Goal: Information Seeking & Learning: Learn about a topic

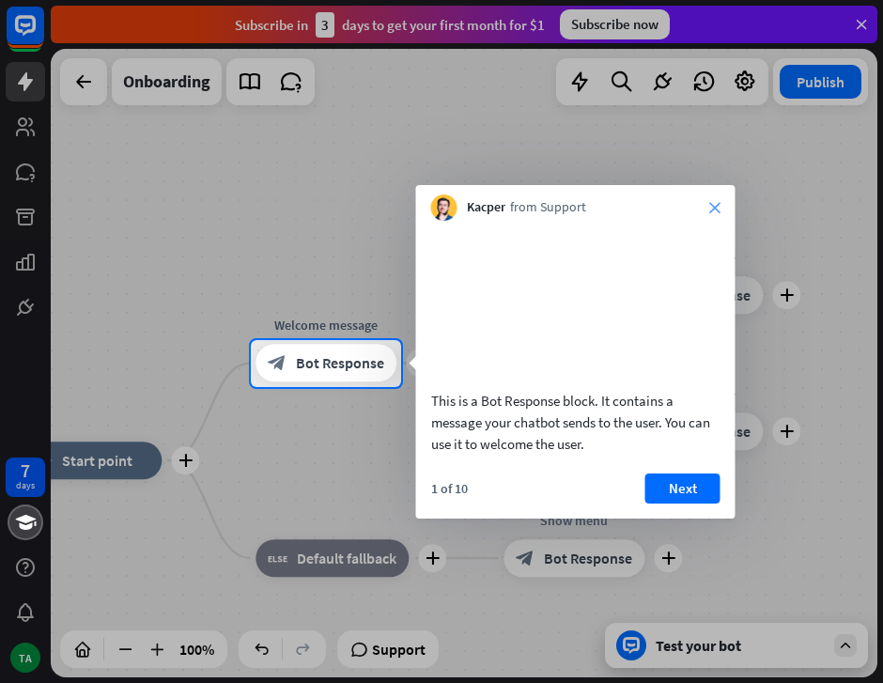
click at [712, 205] on icon "close" at bounding box center [714, 207] width 11 height 11
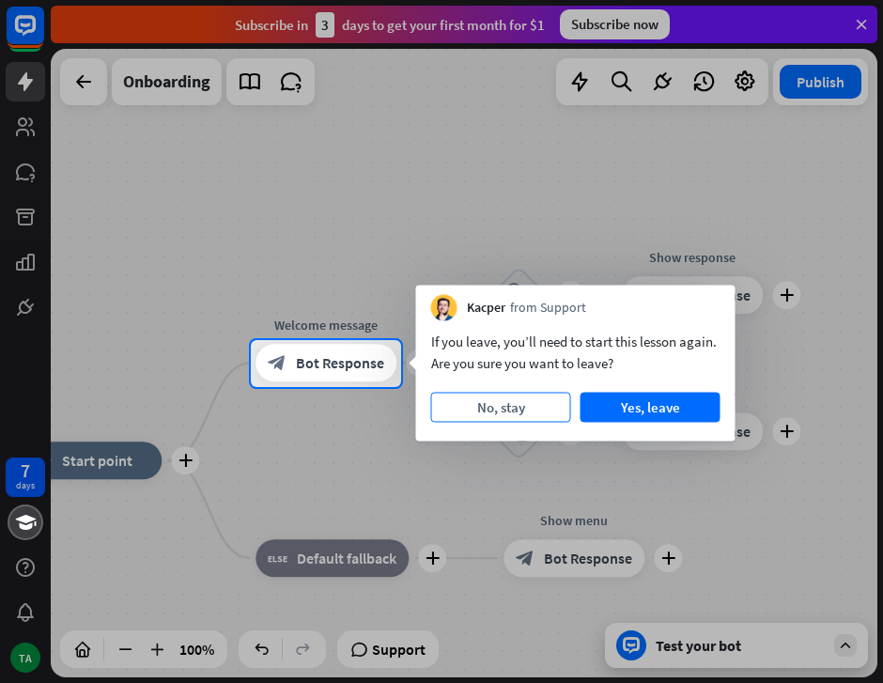
click at [527, 410] on button "No, stay" at bounding box center [501, 408] width 140 height 30
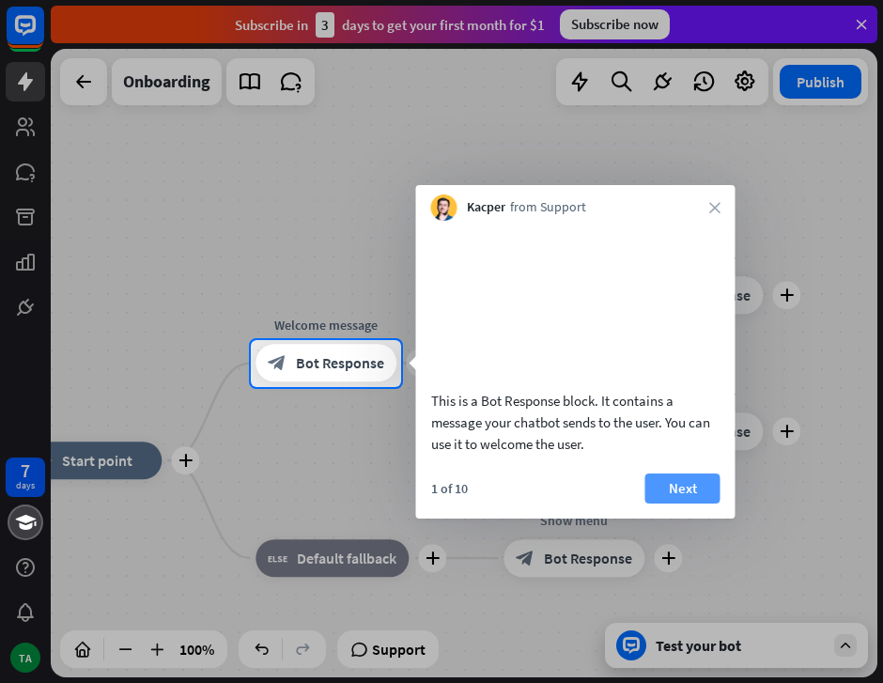
click at [667, 503] on button "Next" at bounding box center [682, 488] width 75 height 30
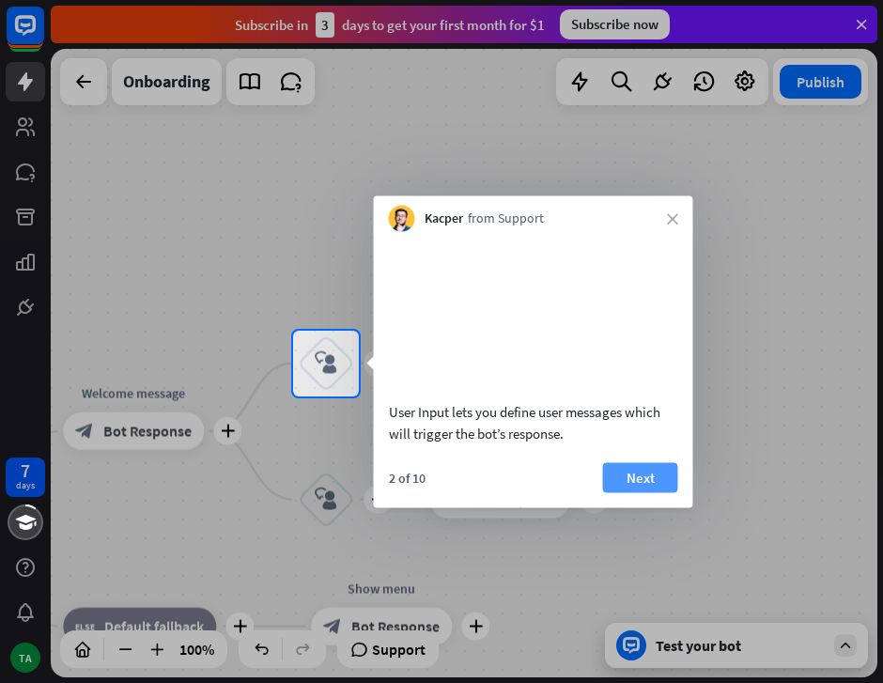
click at [675, 492] on button "Next" at bounding box center [640, 477] width 75 height 30
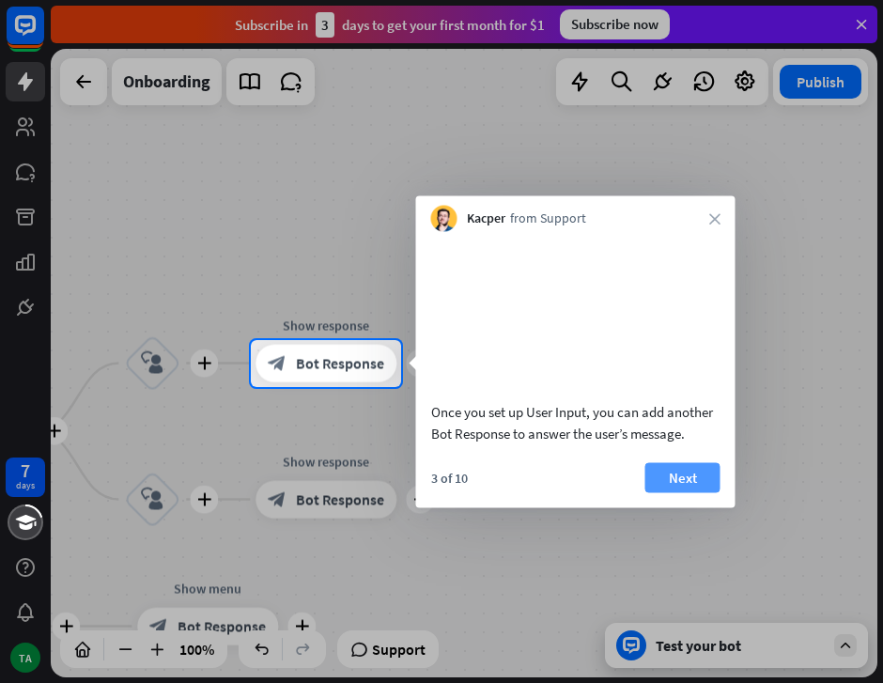
click at [684, 492] on button "Next" at bounding box center [682, 477] width 75 height 30
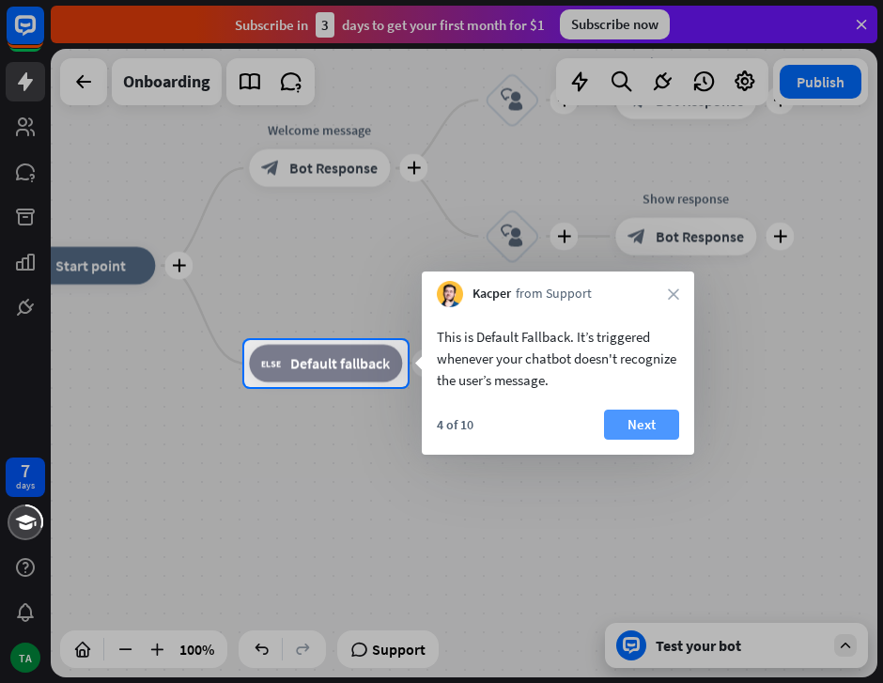
click at [634, 424] on button "Next" at bounding box center [641, 424] width 75 height 30
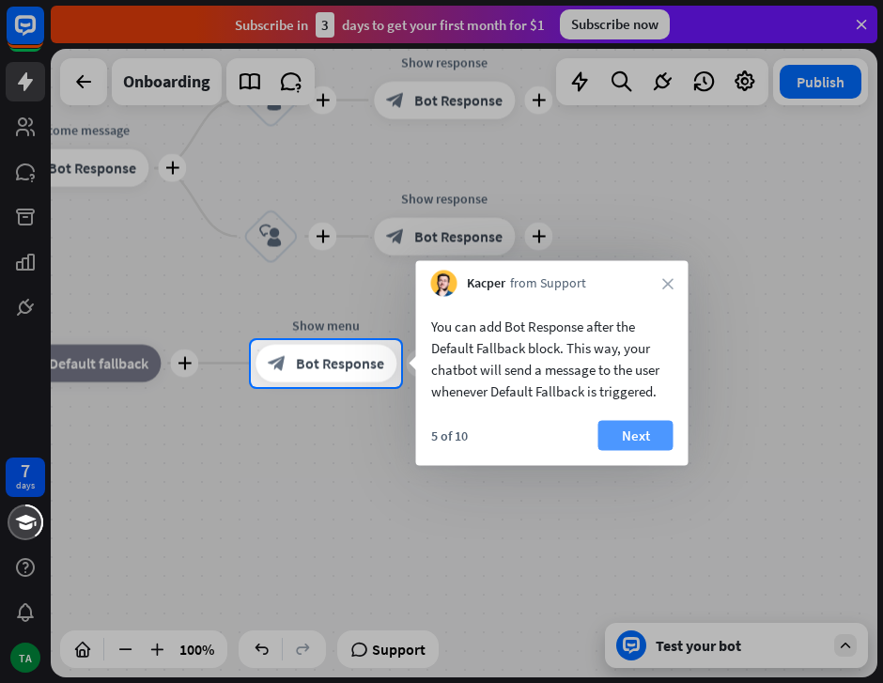
click at [637, 434] on button "Next" at bounding box center [635, 436] width 75 height 30
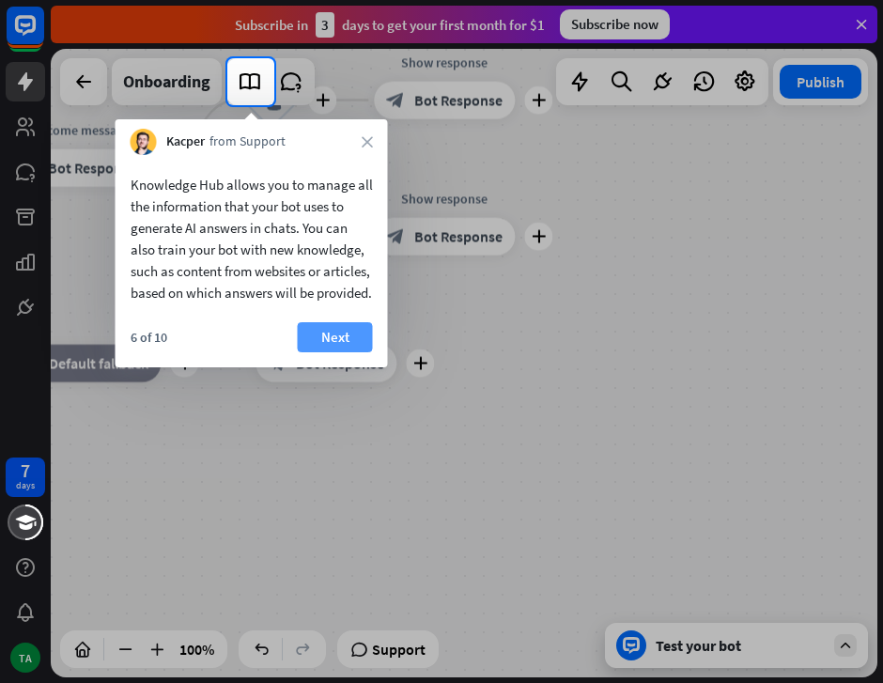
click at [328, 352] on button "Next" at bounding box center [335, 337] width 75 height 30
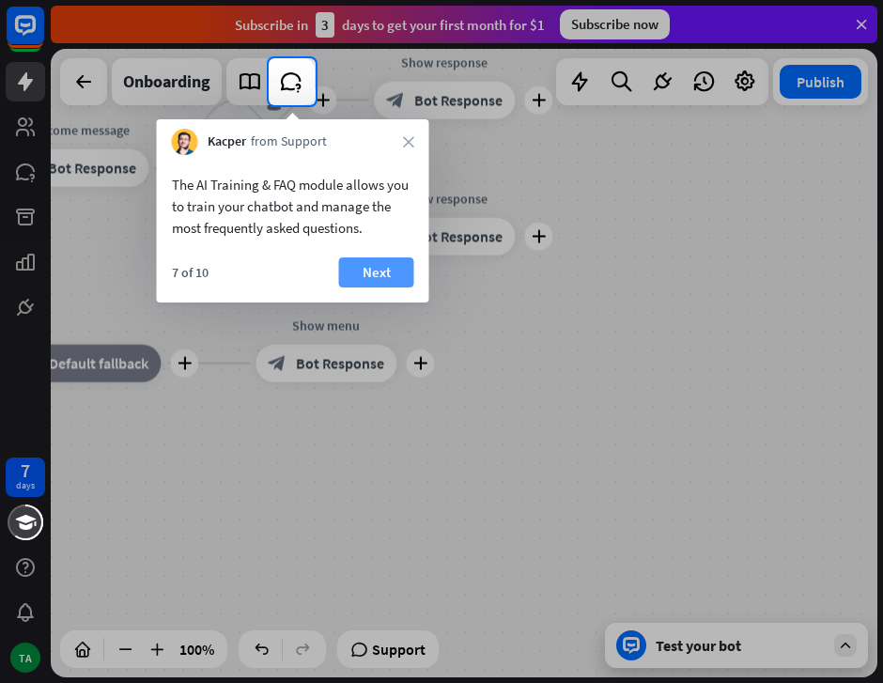
click at [378, 259] on button "Next" at bounding box center [376, 272] width 75 height 30
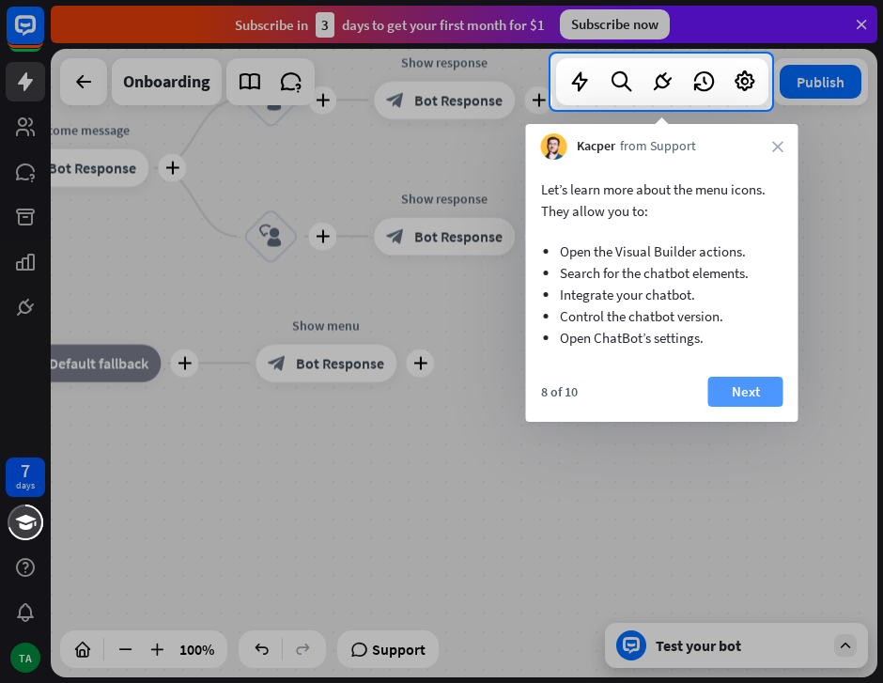
click at [743, 387] on button "Next" at bounding box center [745, 392] width 75 height 30
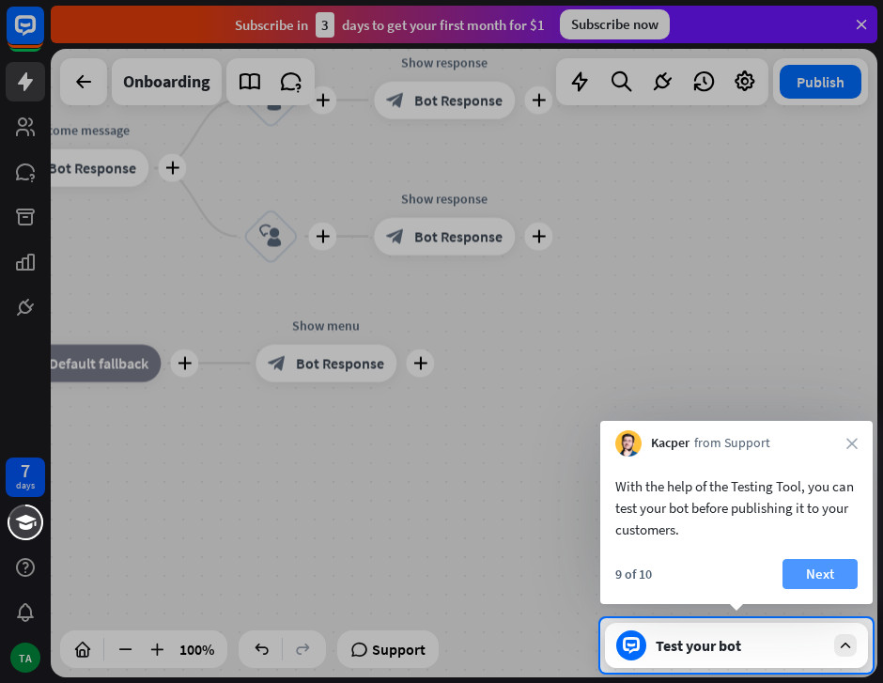
click at [823, 580] on button "Next" at bounding box center [819, 574] width 75 height 30
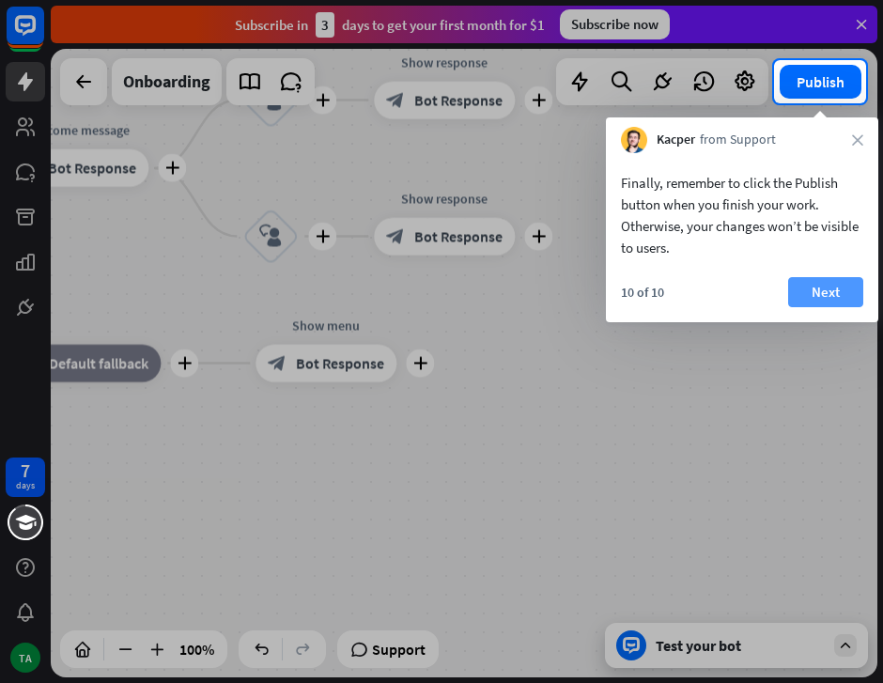
click at [839, 284] on button "Next" at bounding box center [825, 292] width 75 height 30
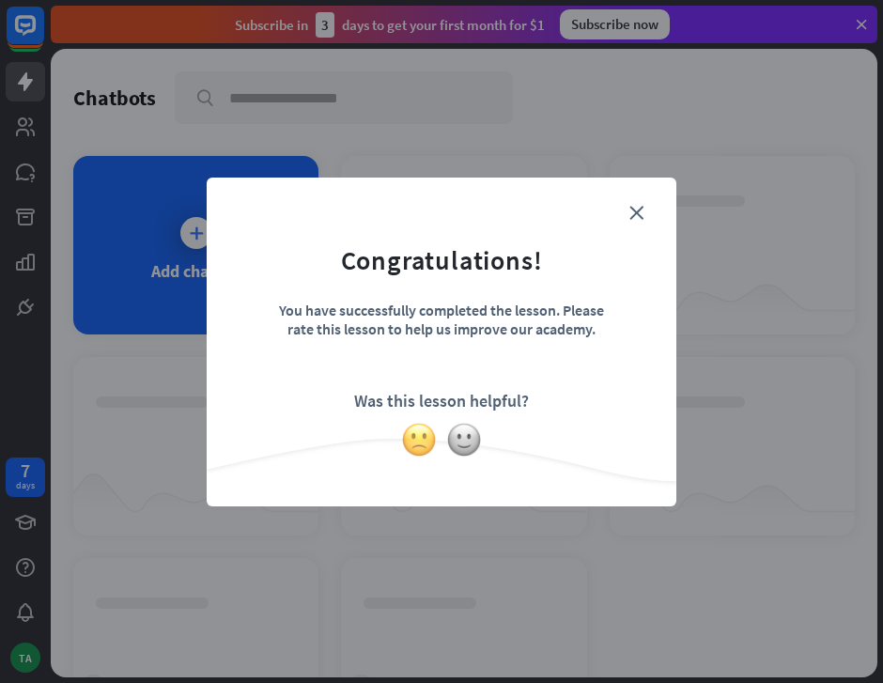
click at [423, 443] on img at bounding box center [419, 440] width 36 height 36
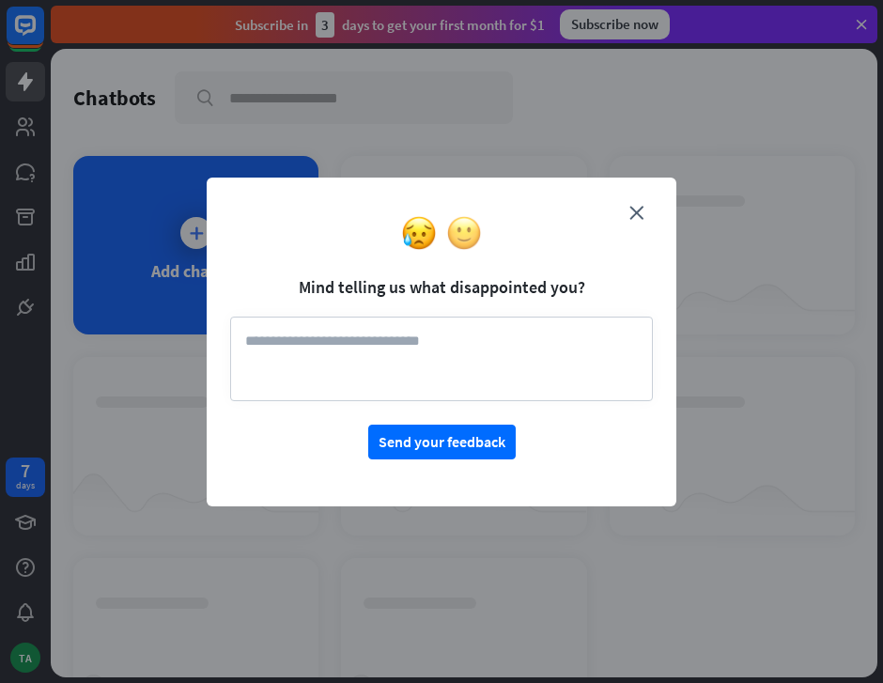
click at [449, 231] on img at bounding box center [464, 233] width 36 height 36
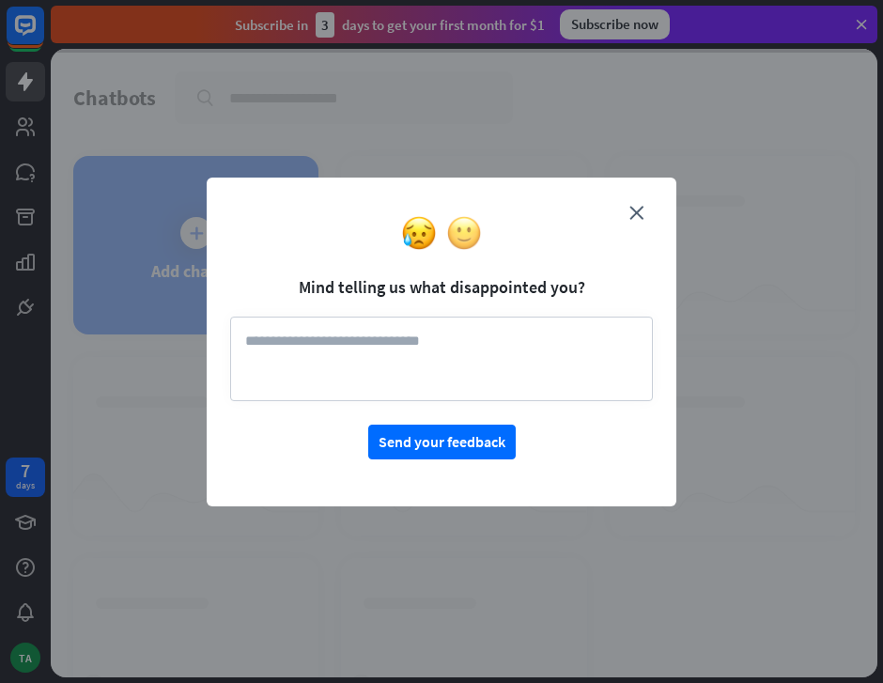
click at [471, 220] on img at bounding box center [464, 233] width 36 height 36
click at [471, 220] on div "close Mind telling us what disappointed you? Send your feedback" at bounding box center [442, 341] width 470 height 329
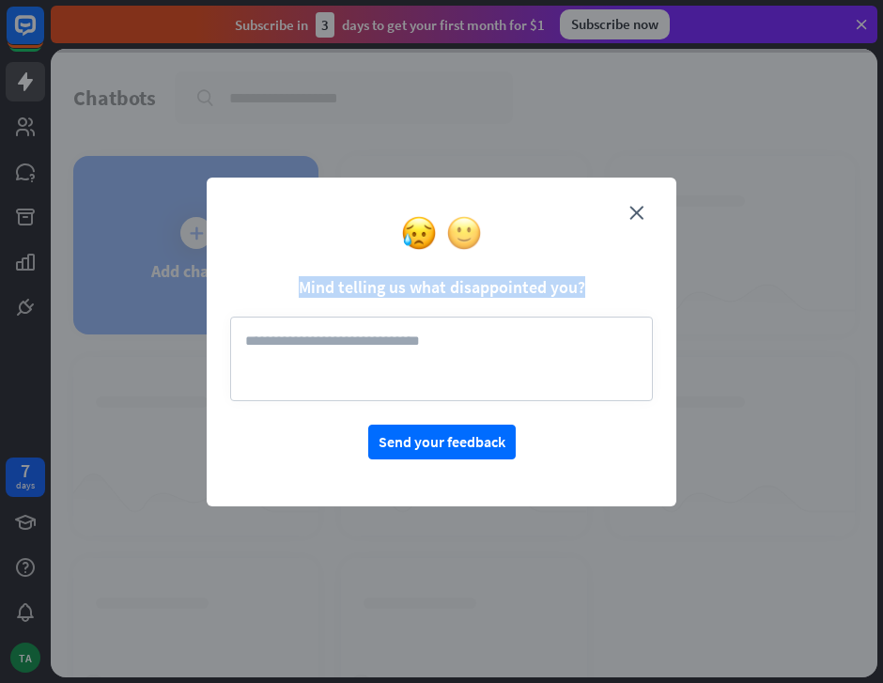
click at [471, 220] on form "Mind telling us what disappointed you? Send your feedback" at bounding box center [441, 330] width 423 height 258
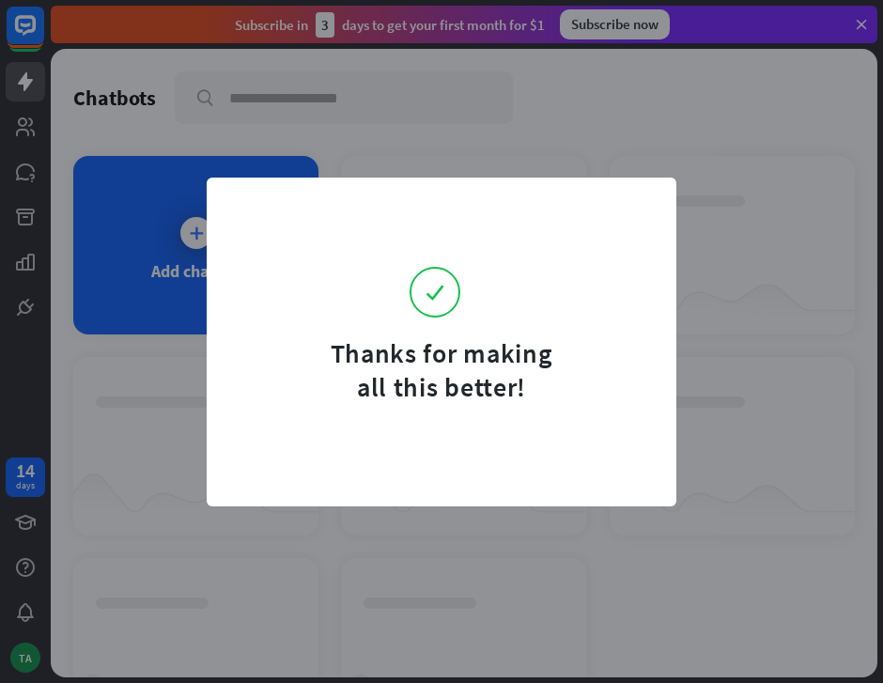
click at [471, 220] on form "Thanks for making all this better!" at bounding box center [441, 302] width 423 height 203
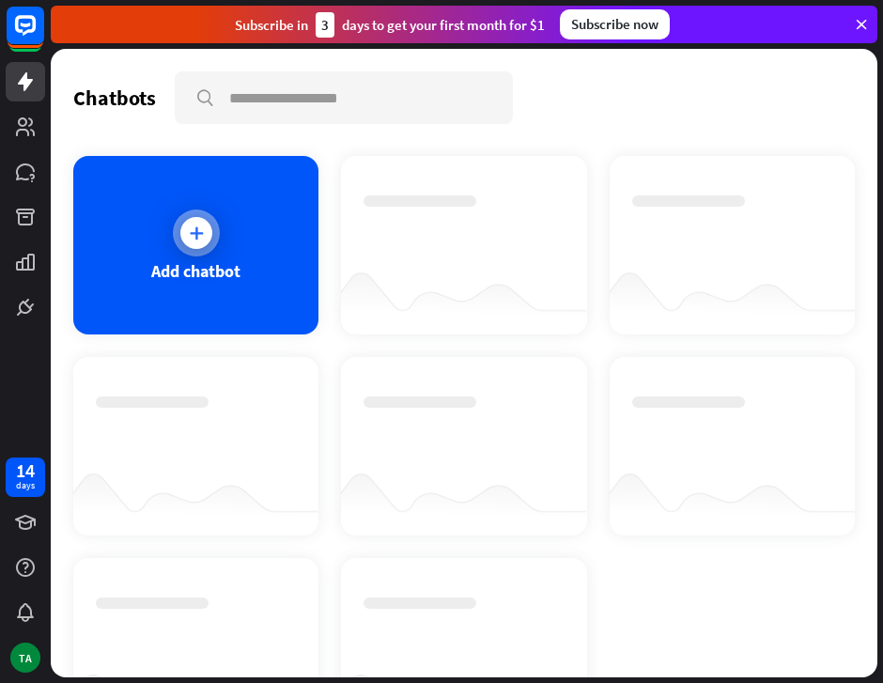
click at [193, 247] on div at bounding box center [196, 233] width 32 height 32
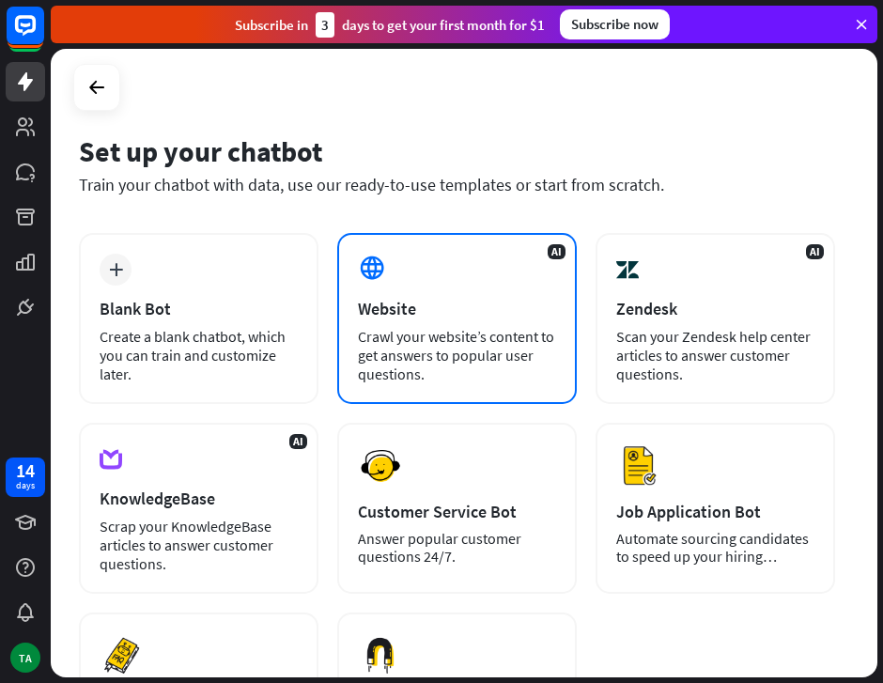
click at [423, 339] on div "Crawl your website’s content to get answers to popular user questions." at bounding box center [457, 355] width 198 height 56
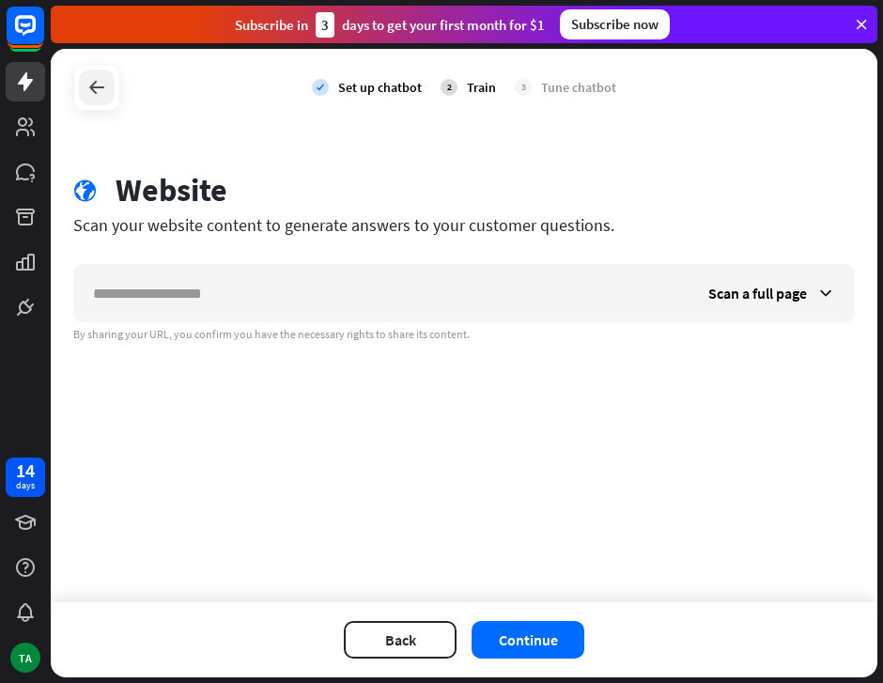
click at [103, 70] on div at bounding box center [97, 87] width 36 height 36
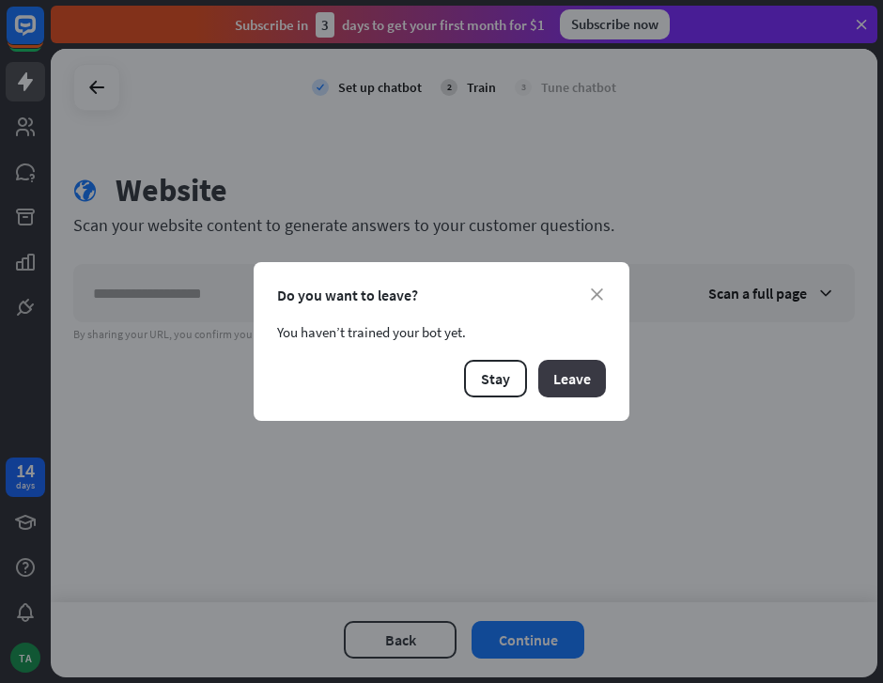
click at [584, 369] on button "Leave" at bounding box center [572, 379] width 68 height 38
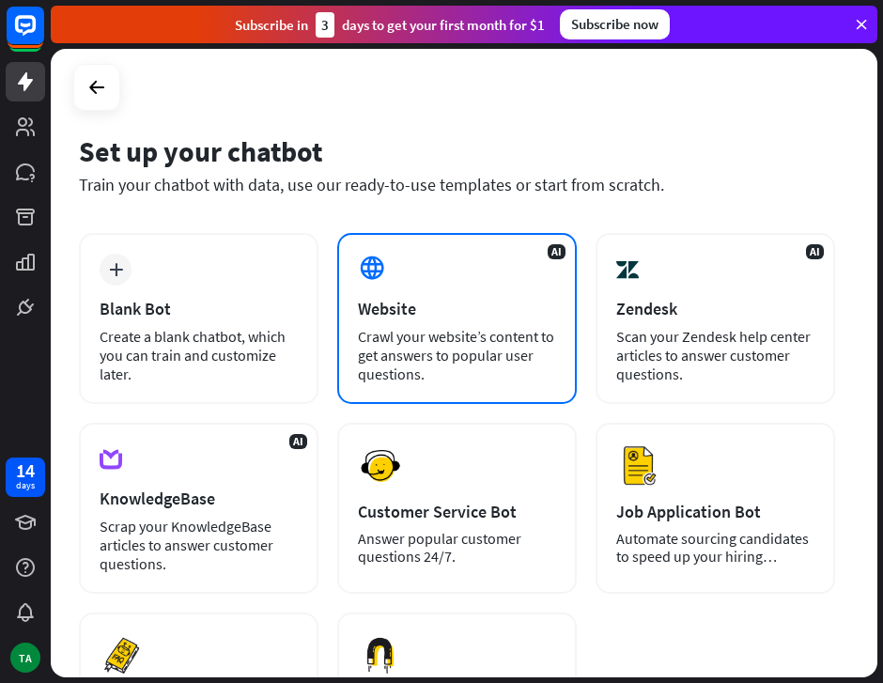
click at [445, 320] on div "AI Website Crawl your website’s content to get answers to popular user question…" at bounding box center [456, 318] width 239 height 171
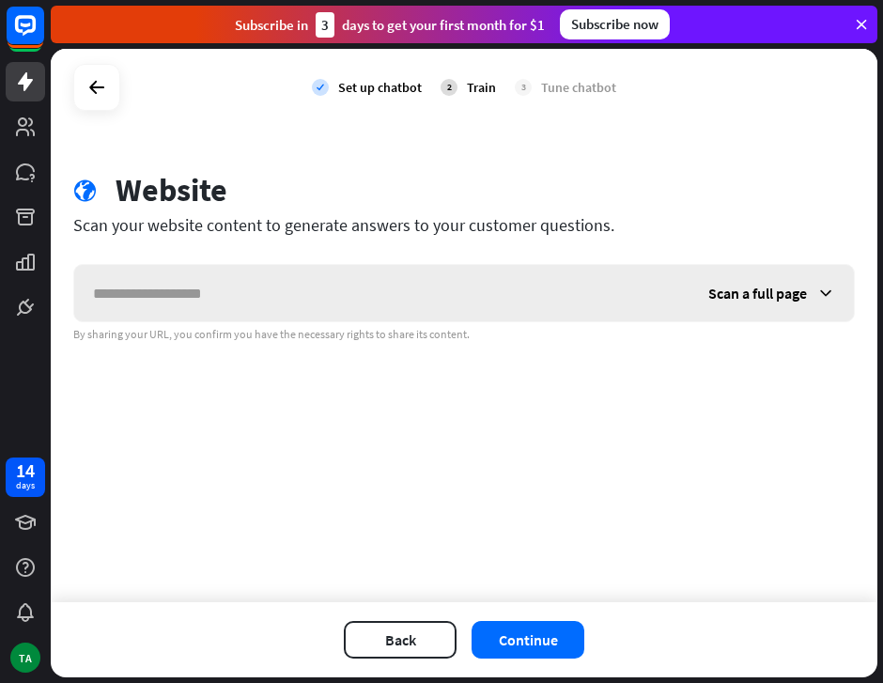
click at [760, 298] on span "Scan a full page" at bounding box center [757, 293] width 99 height 19
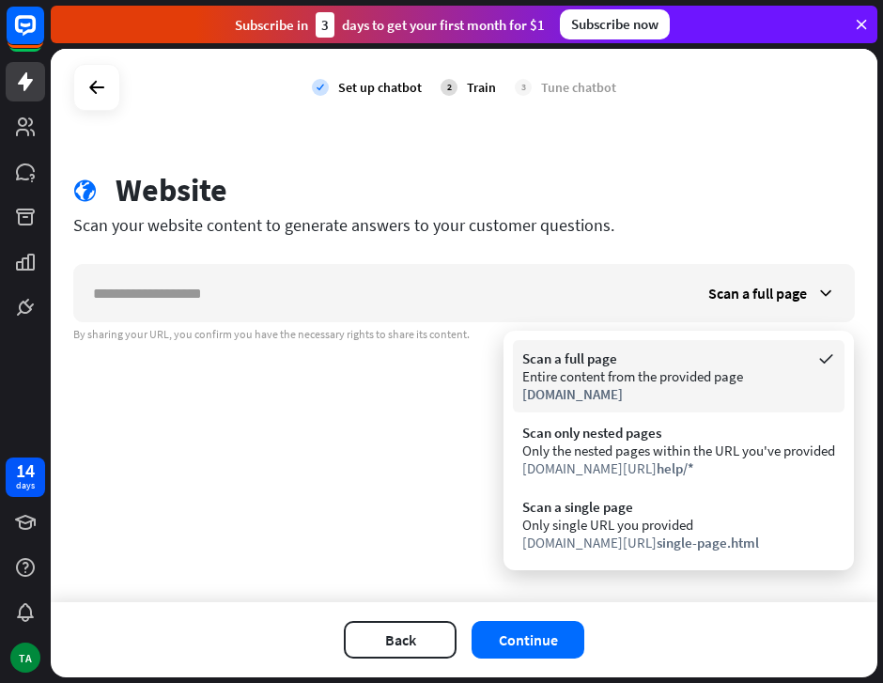
click at [731, 379] on div "Entire content from the provided page" at bounding box center [678, 376] width 313 height 18
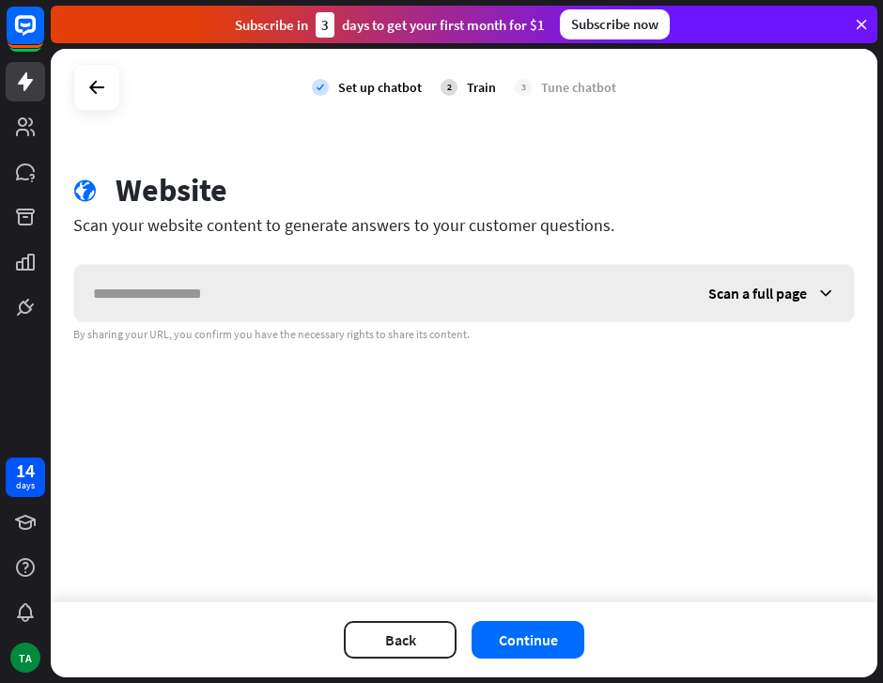
click at [808, 299] on div "Scan a full page" at bounding box center [771, 293] width 164 height 56
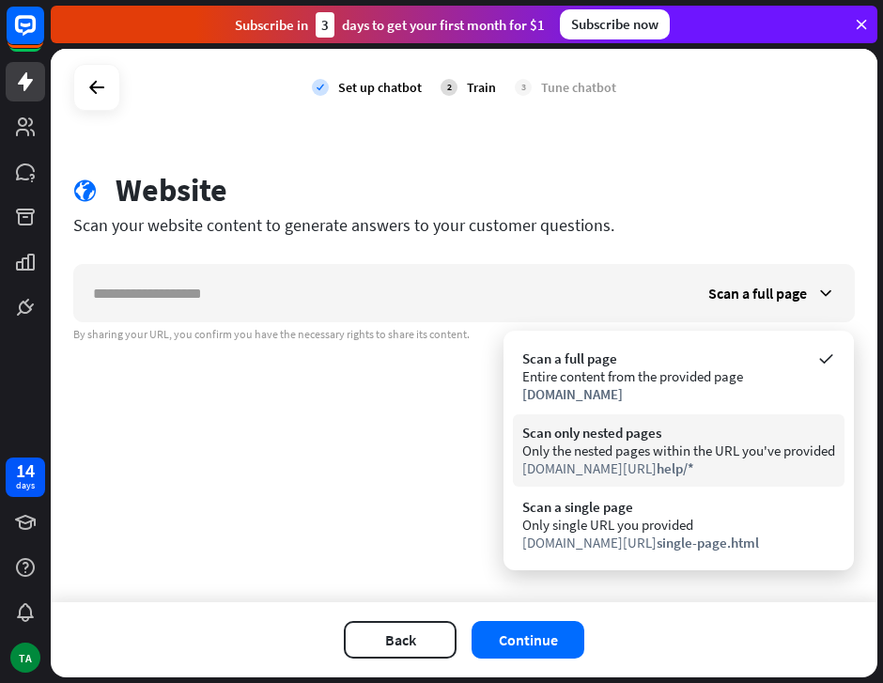
click at [733, 433] on div "Scan only nested pages" at bounding box center [678, 433] width 313 height 18
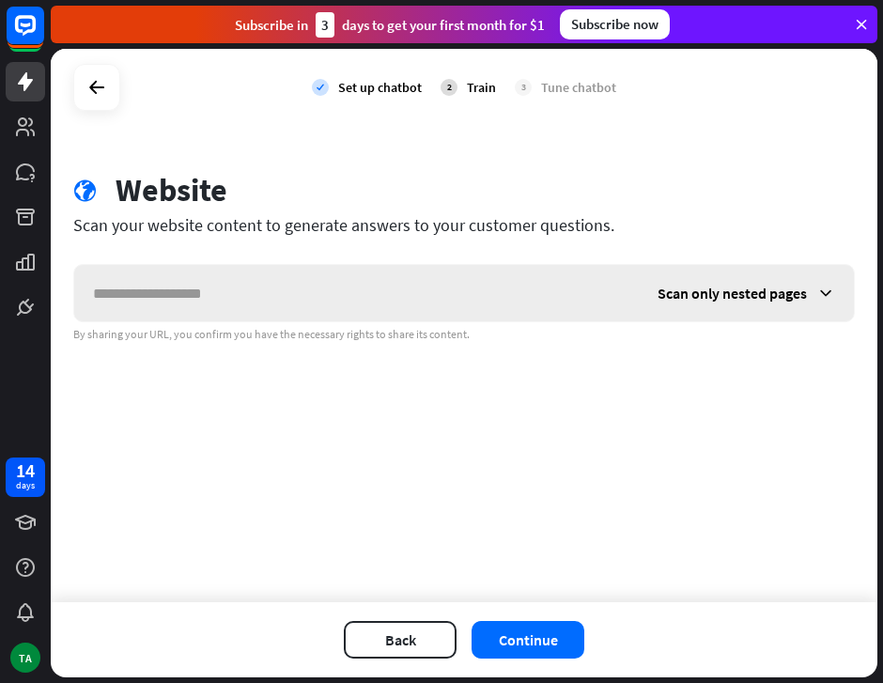
click at [782, 297] on span "Scan only nested pages" at bounding box center [731, 293] width 149 height 19
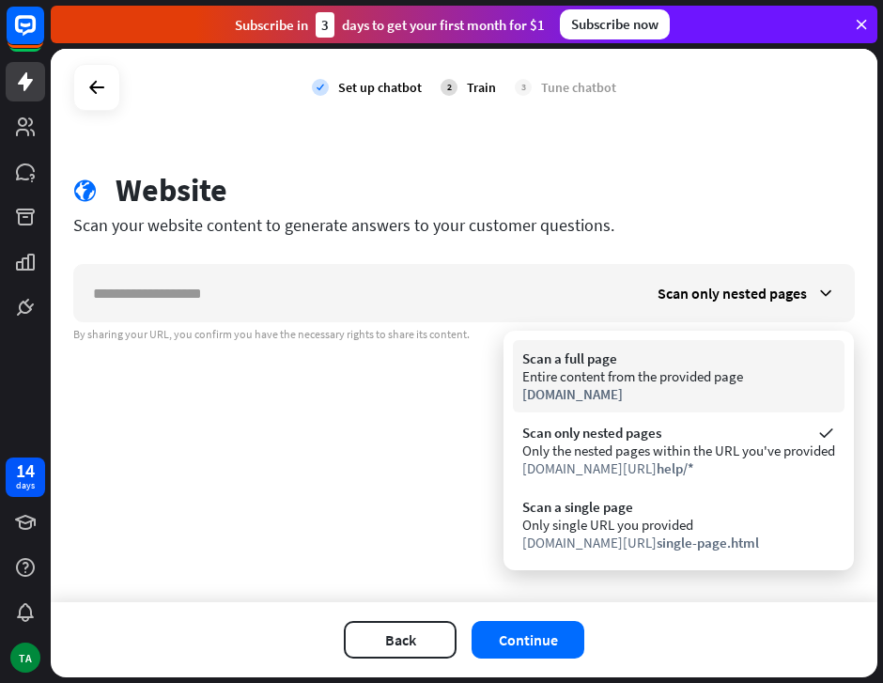
click at [705, 353] on div "Scan a full page" at bounding box center [678, 358] width 313 height 18
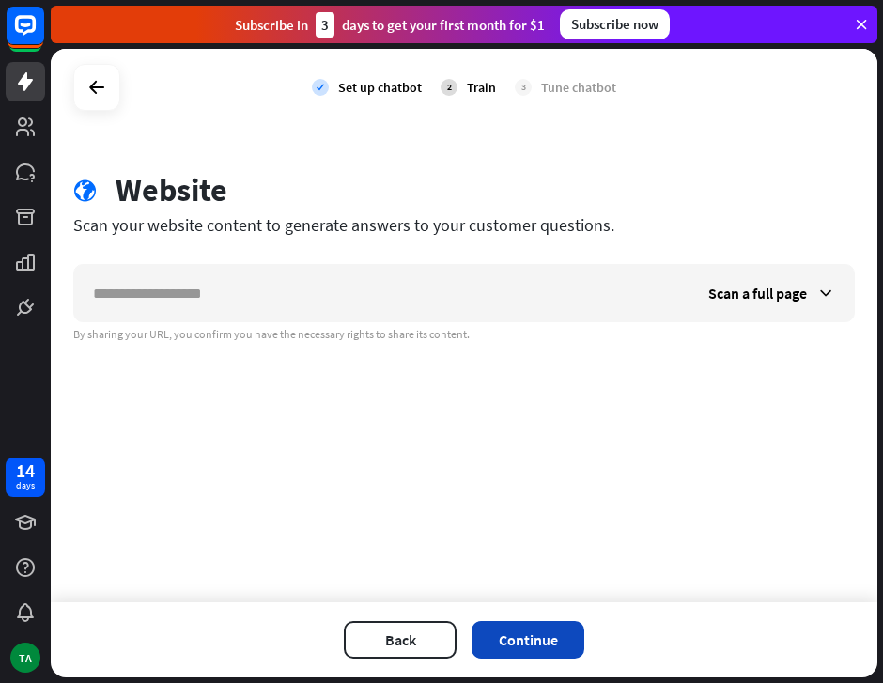
click at [541, 637] on button "Continue" at bounding box center [527, 640] width 113 height 38
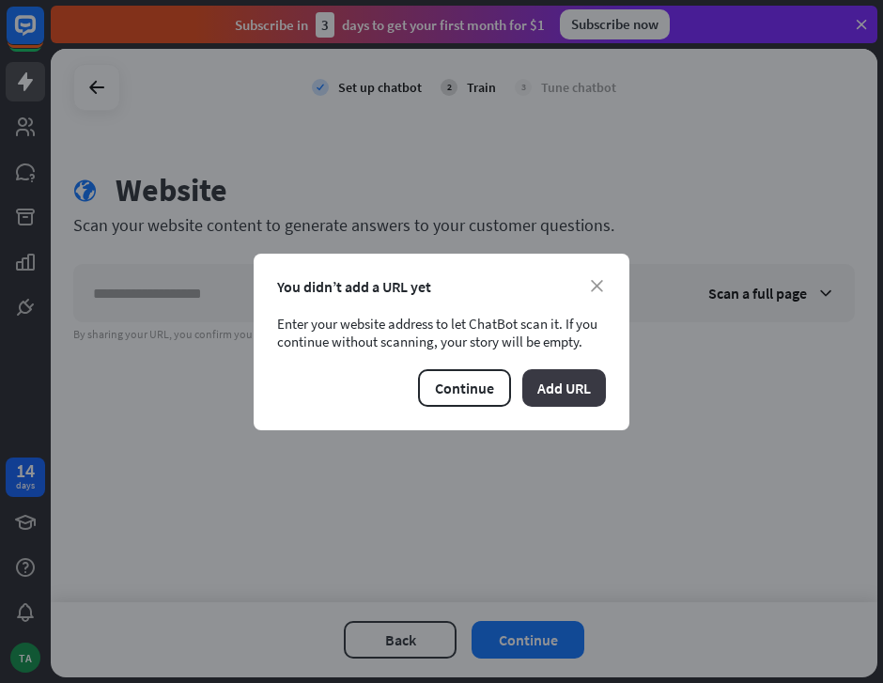
click at [578, 376] on button "Add URL" at bounding box center [564, 388] width 84 height 38
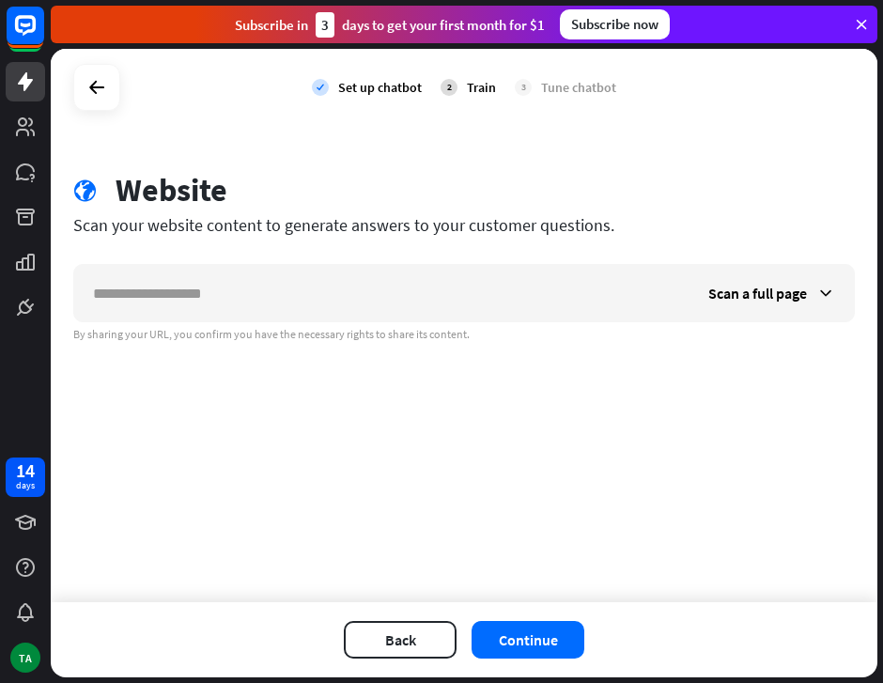
click at [115, 99] on div at bounding box center [96, 87] width 47 height 47
click at [102, 94] on icon at bounding box center [96, 87] width 23 height 23
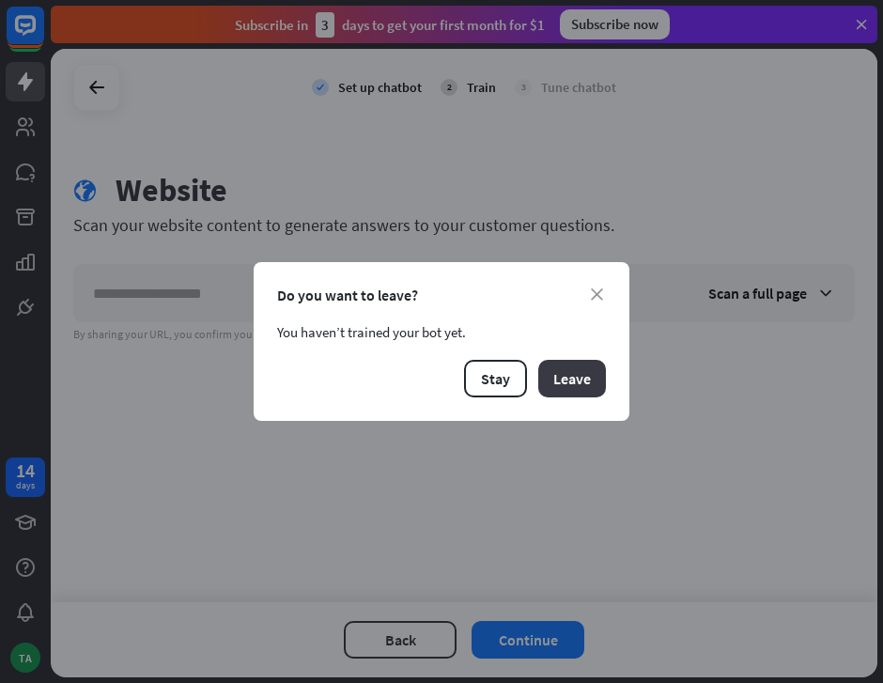
click at [570, 385] on button "Leave" at bounding box center [572, 379] width 68 height 38
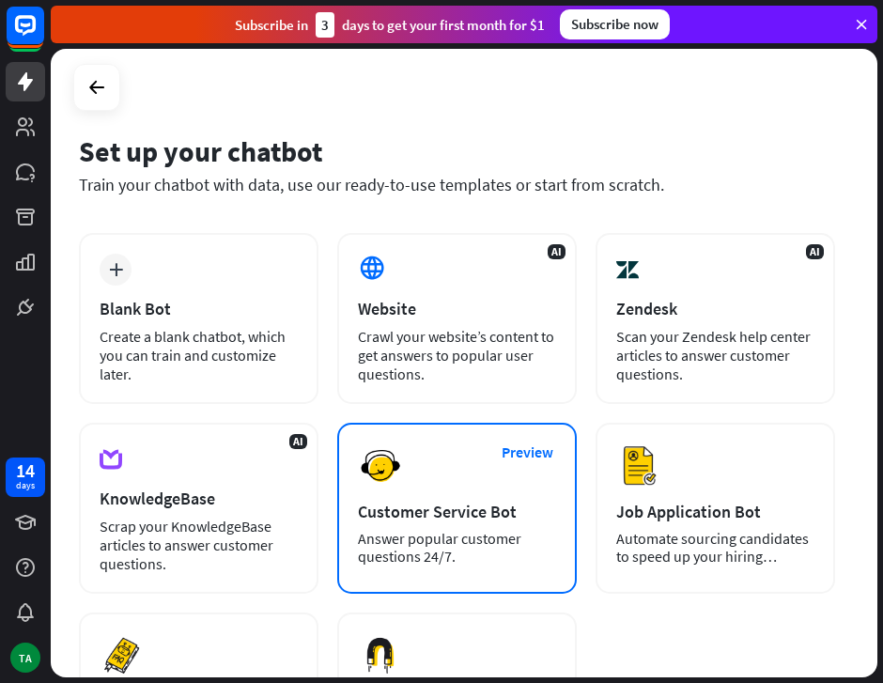
click at [455, 485] on div "Preview Customer Service Bot Answer popular customer questions 24/7." at bounding box center [456, 508] width 239 height 171
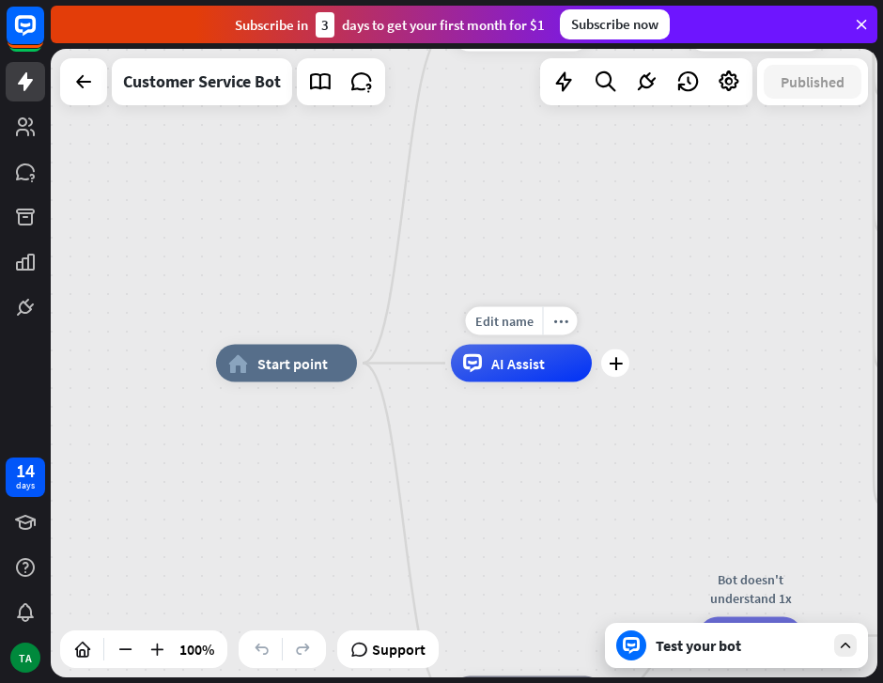
click at [533, 364] on span "AI Assist" at bounding box center [518, 363] width 54 height 19
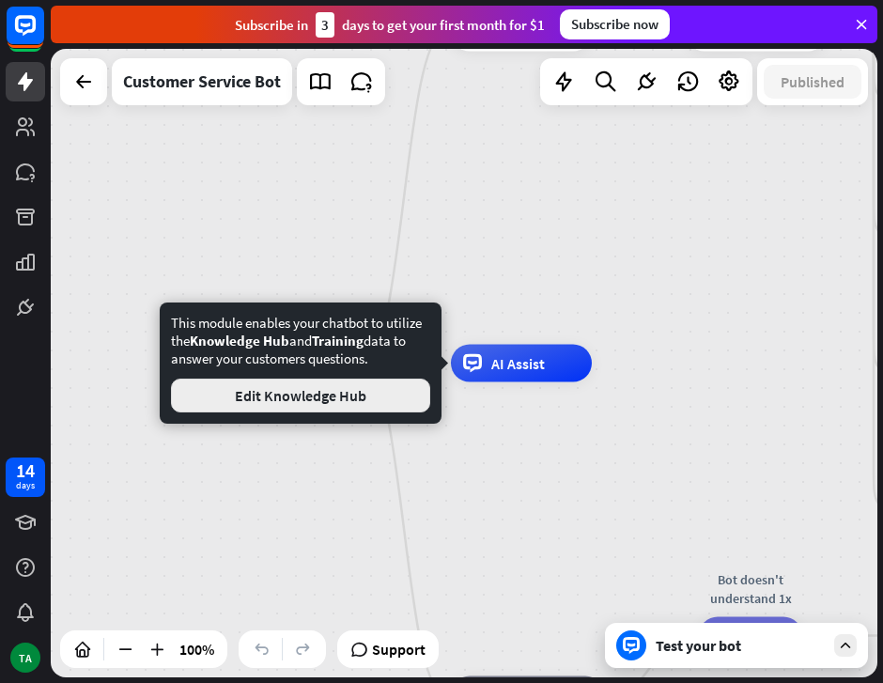
click at [324, 399] on button "Edit Knowledge Hub" at bounding box center [300, 395] width 259 height 34
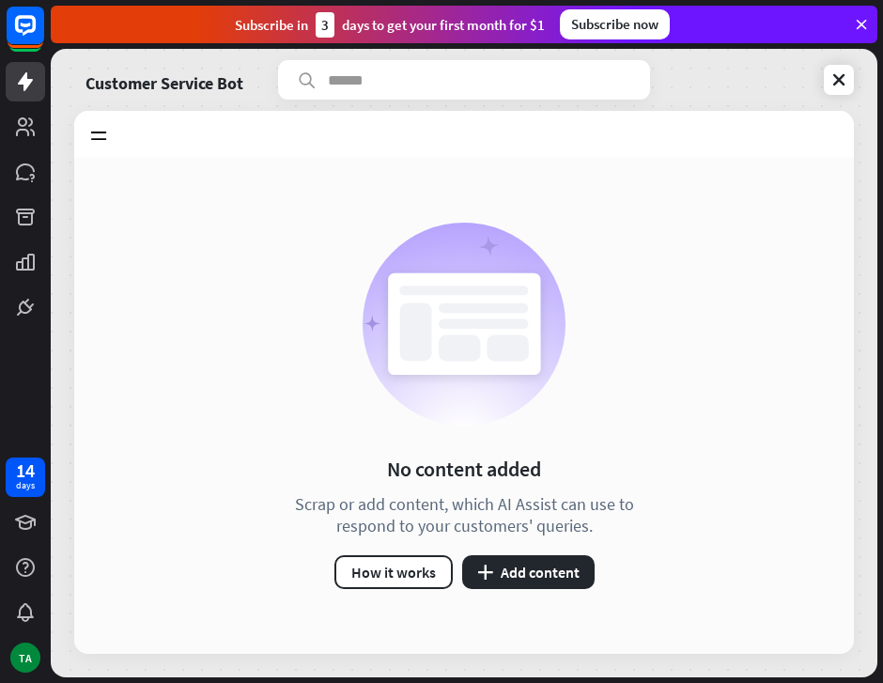
click at [554, 590] on div "No content added Scrap or add content, which AI Assist can use to respond to yo…" at bounding box center [463, 406] width 779 height 496
click at [554, 568] on button "plus Add content" at bounding box center [528, 572] width 132 height 34
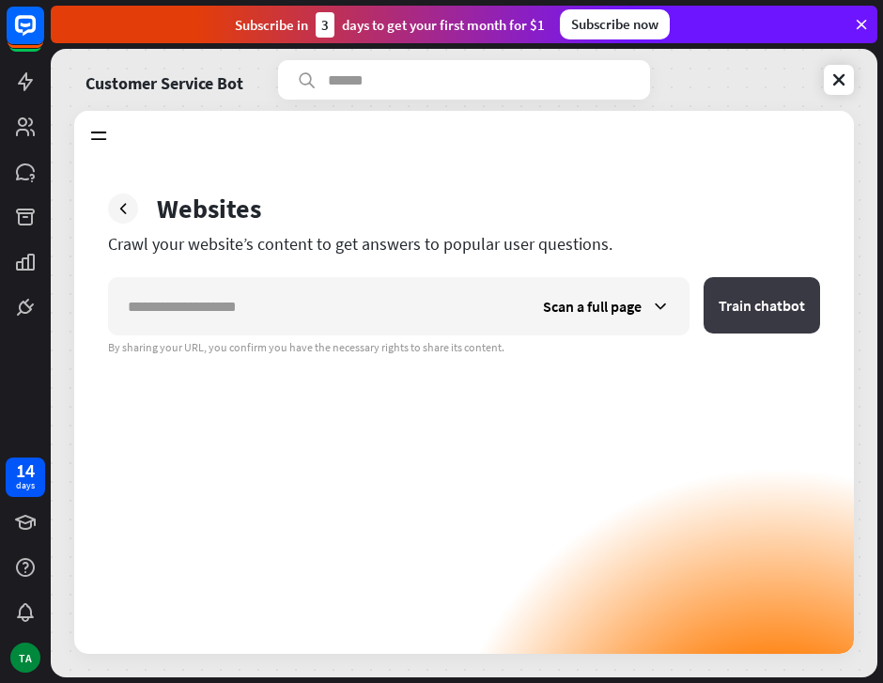
click at [746, 310] on button "Train chatbot" at bounding box center [761, 305] width 116 height 56
click at [373, 366] on div "Scan a full page Train chatbot By sharing your URL, you confirm you have the ne…" at bounding box center [464, 465] width 712 height 377
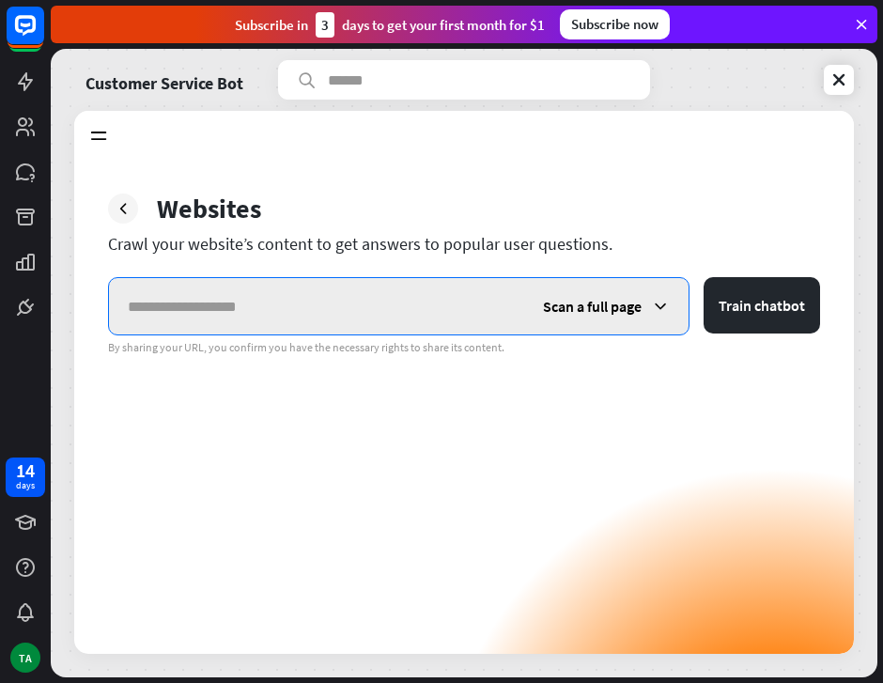
click at [351, 311] on input "text" at bounding box center [316, 306] width 415 height 56
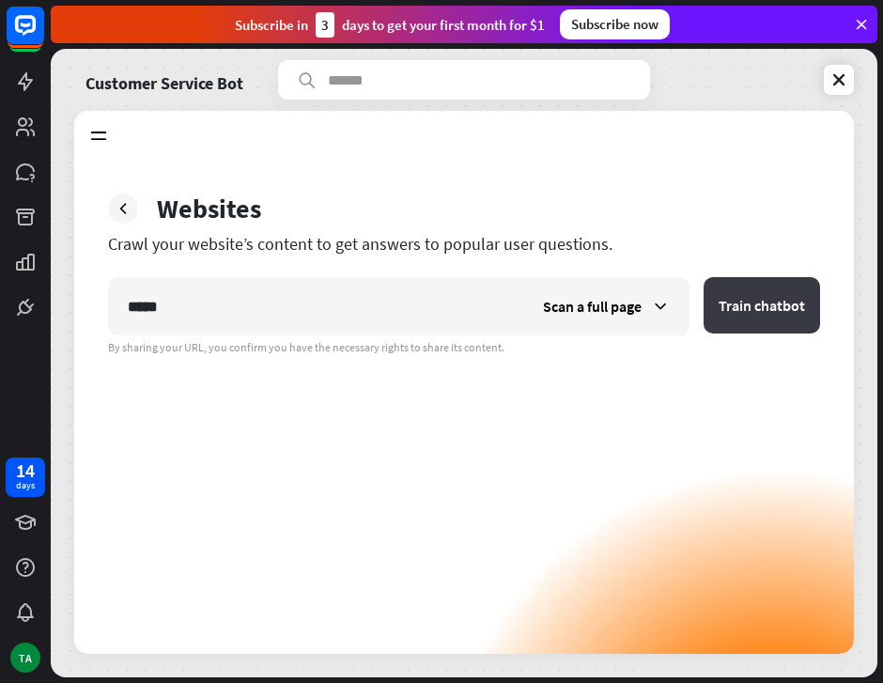
click at [770, 297] on button "Train chatbot" at bounding box center [761, 305] width 116 height 56
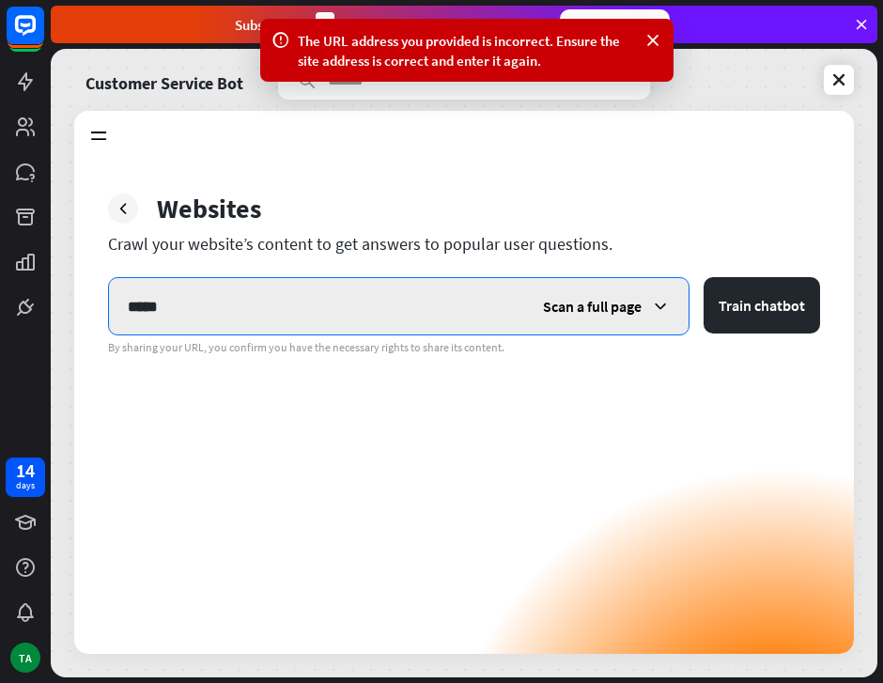
click at [264, 302] on input "*****" at bounding box center [316, 306] width 415 height 56
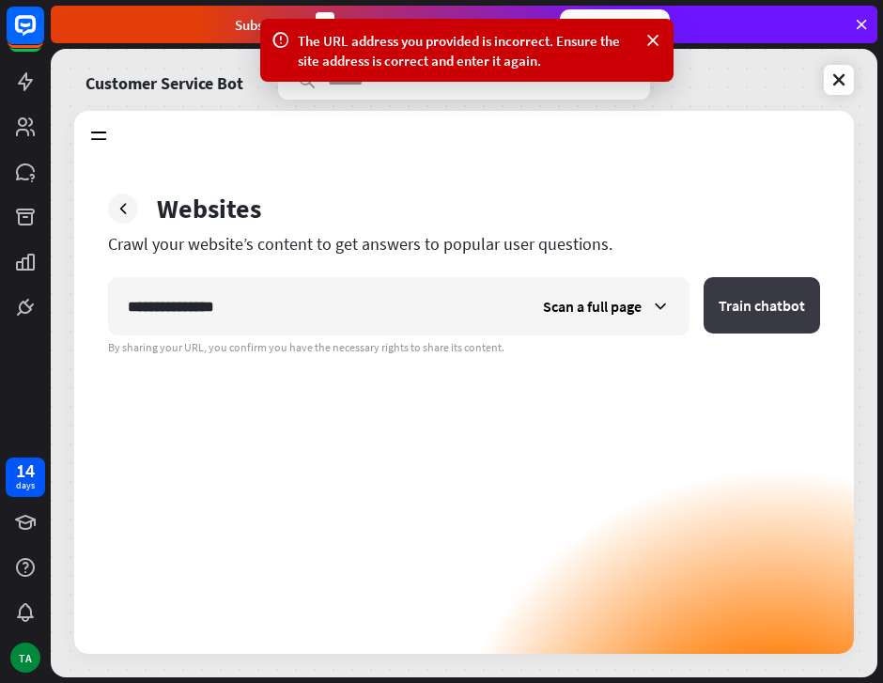
click at [771, 307] on button "Train chatbot" at bounding box center [761, 305] width 116 height 56
click at [653, 40] on icon at bounding box center [652, 41] width 19 height 20
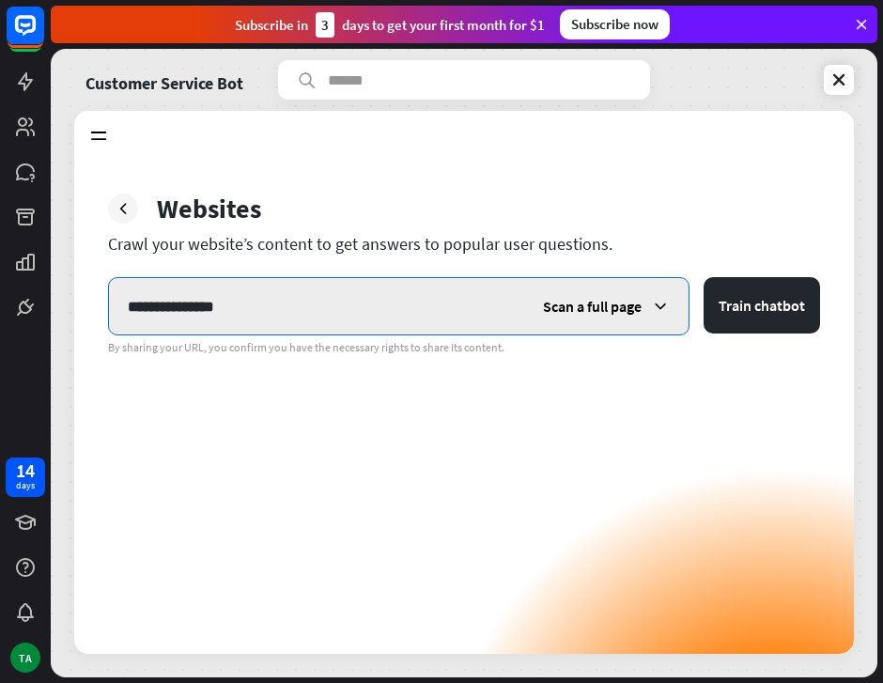
click at [292, 316] on input "**********" at bounding box center [316, 306] width 415 height 56
type input "**********"
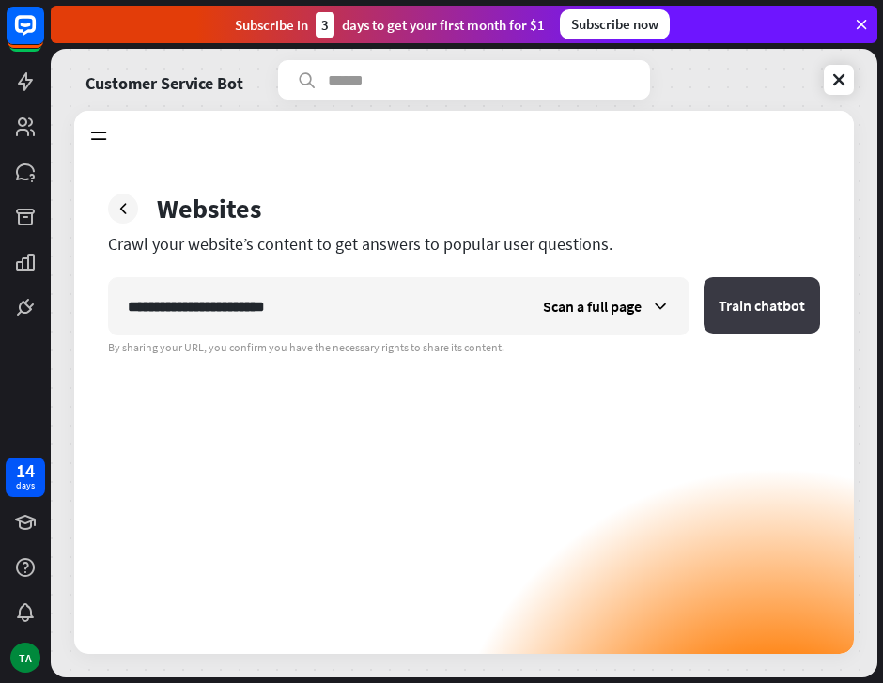
click at [799, 308] on button "Train chatbot" at bounding box center [761, 305] width 116 height 56
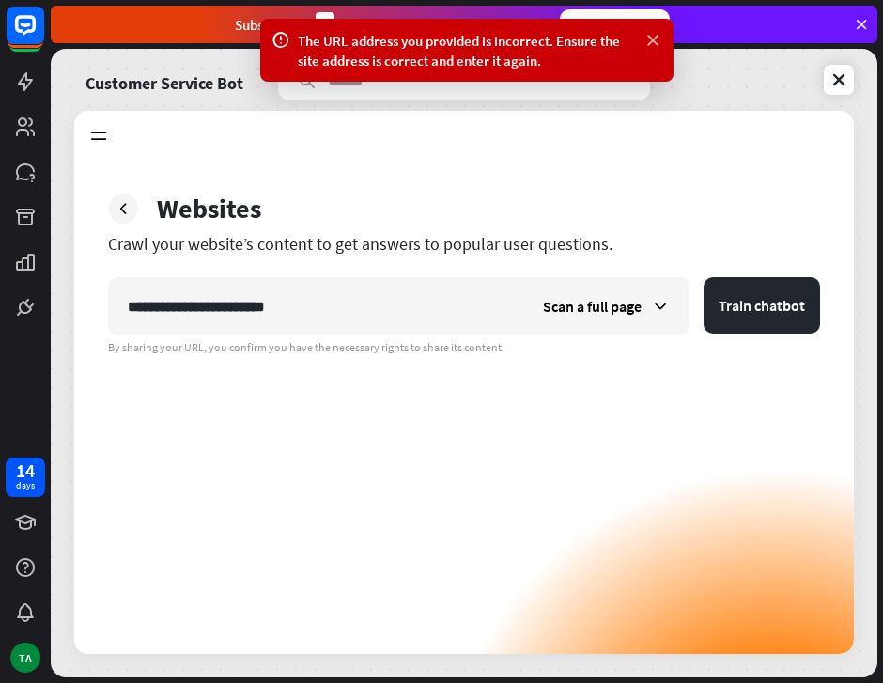
click at [652, 39] on icon at bounding box center [652, 41] width 19 height 20
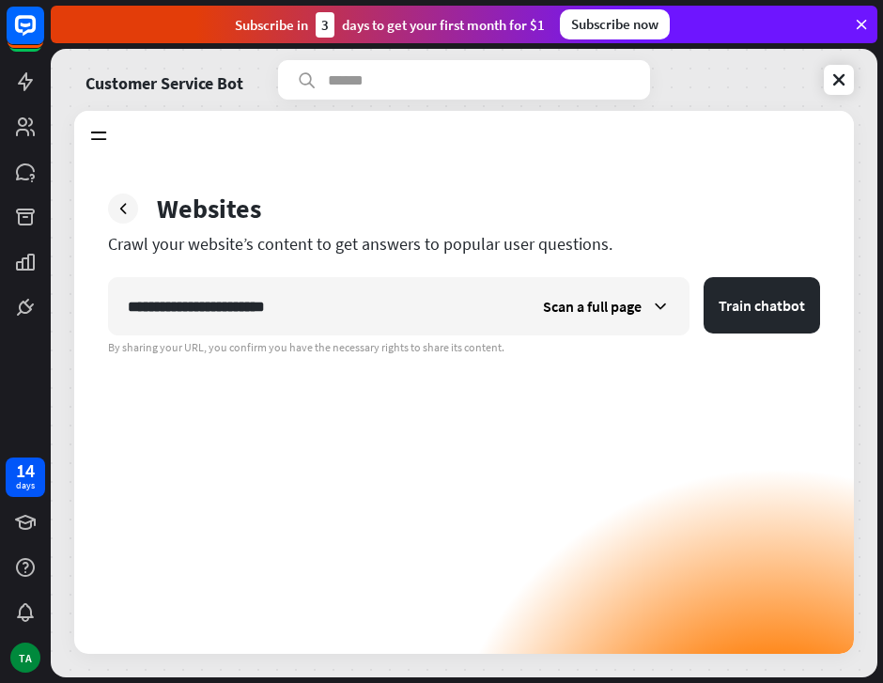
click at [868, 13] on div "Subscribe [DATE] to get your first month for $1 Subscribe now" at bounding box center [464, 25] width 826 height 38
click at [864, 28] on icon at bounding box center [861, 24] width 17 height 17
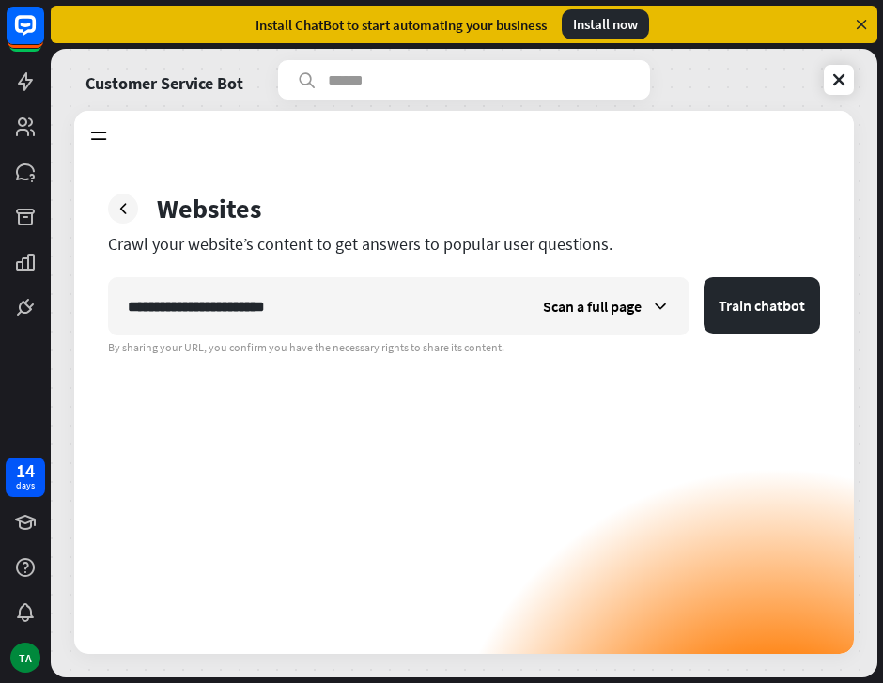
click at [863, 28] on icon at bounding box center [861, 24] width 17 height 17
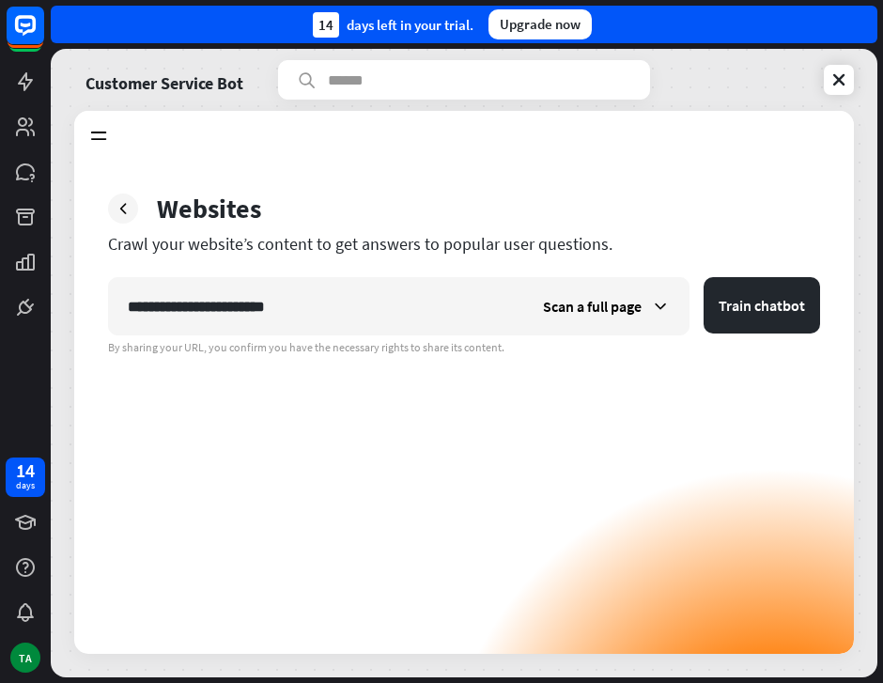
click at [863, 28] on div "14 days left in your trial. Upgrade now" at bounding box center [464, 25] width 826 height 38
click at [850, 80] on link at bounding box center [839, 80] width 30 height 30
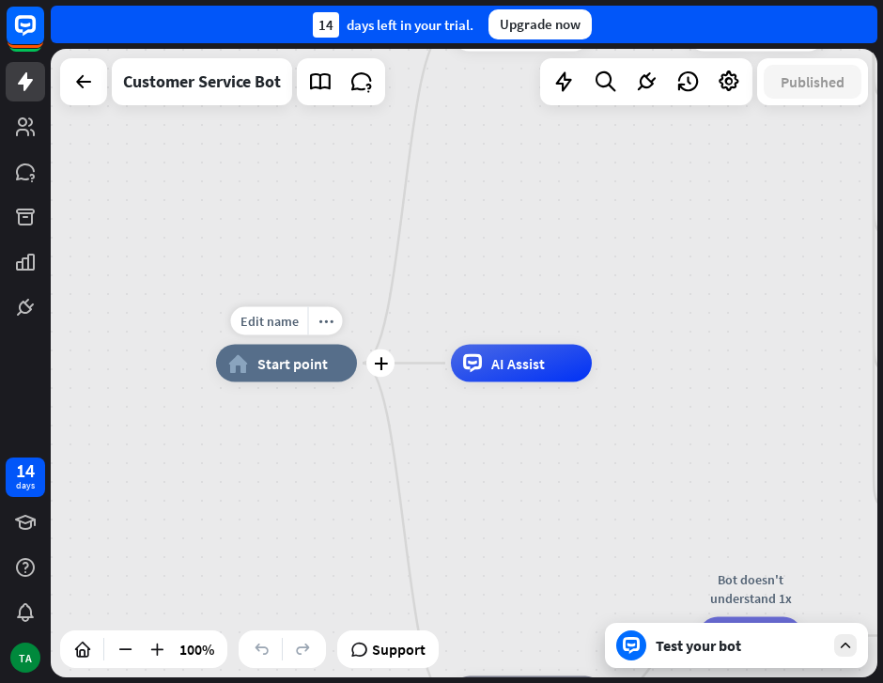
click at [319, 357] on span "Start point" at bounding box center [292, 363] width 70 height 19
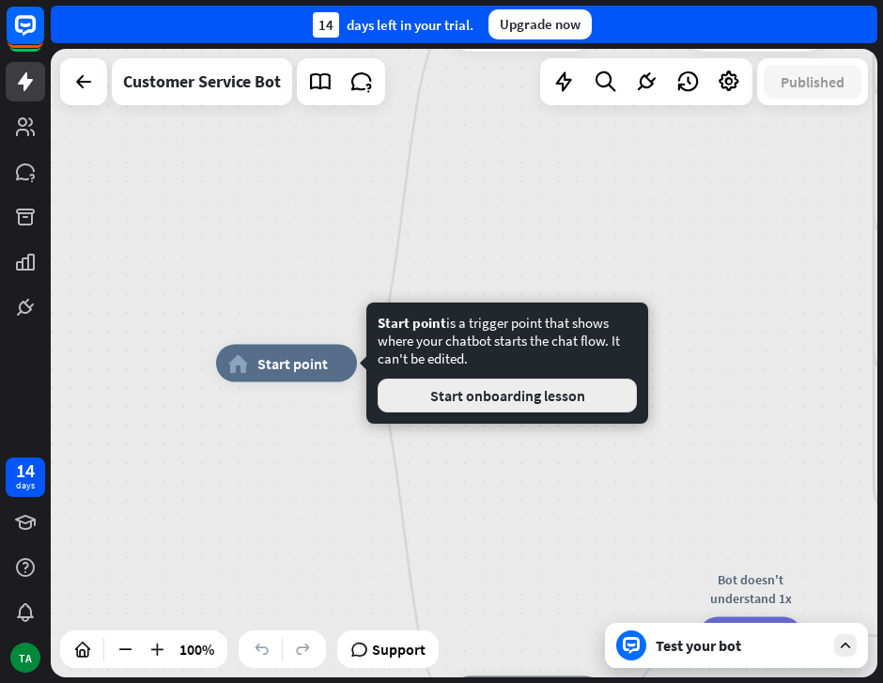
click at [478, 396] on button "Start onboarding lesson" at bounding box center [507, 395] width 259 height 34
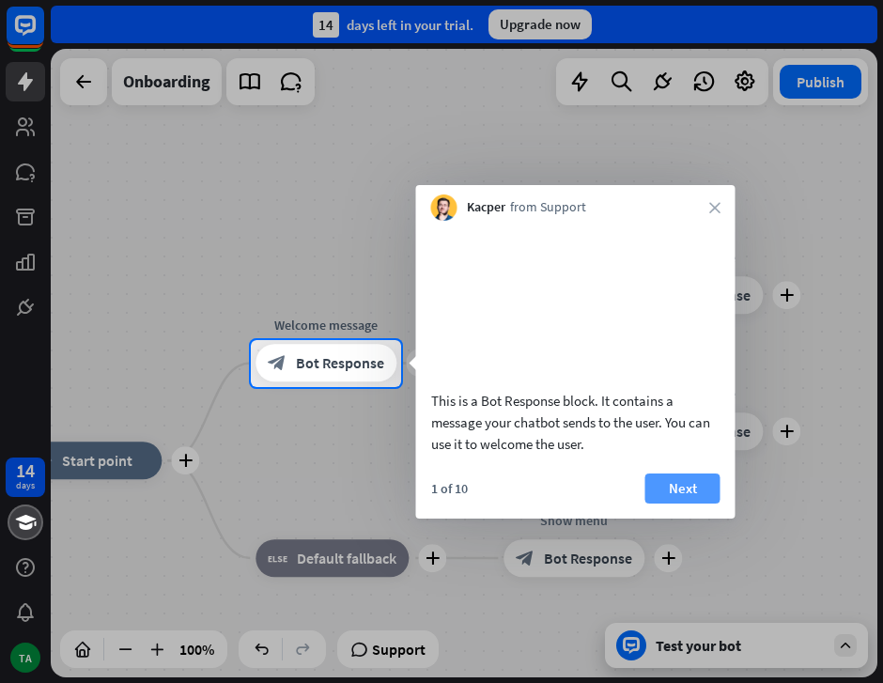
click at [671, 503] on button "Next" at bounding box center [682, 488] width 75 height 30
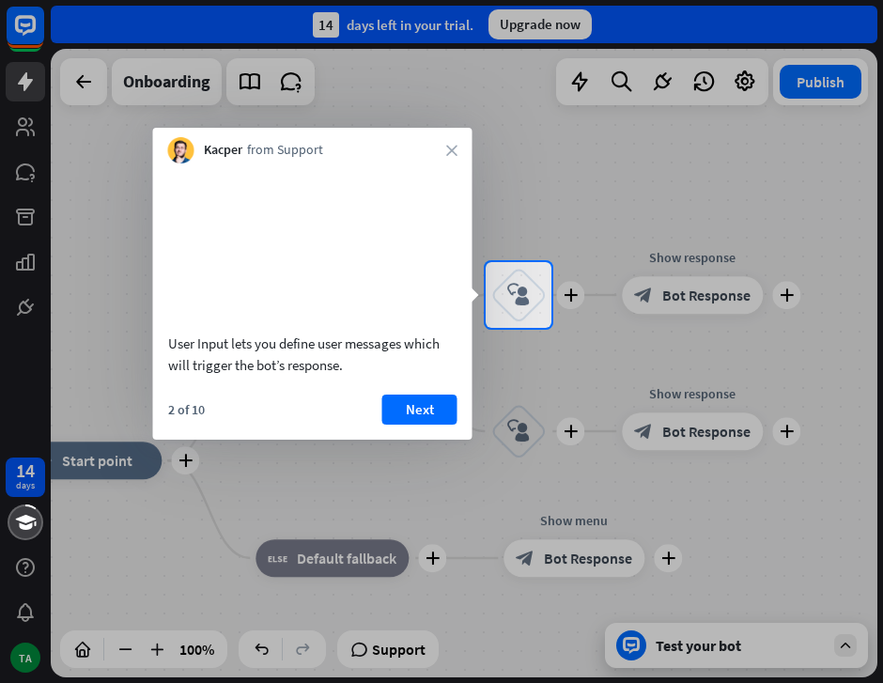
click at [671, 510] on div at bounding box center [441, 505] width 883 height 355
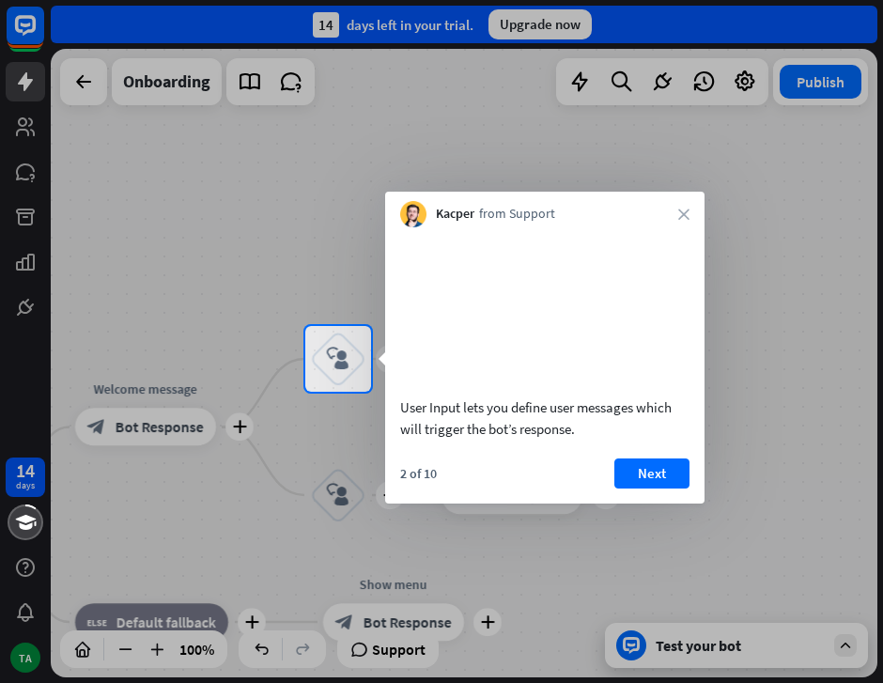
click at [671, 488] on button "Next" at bounding box center [651, 473] width 75 height 30
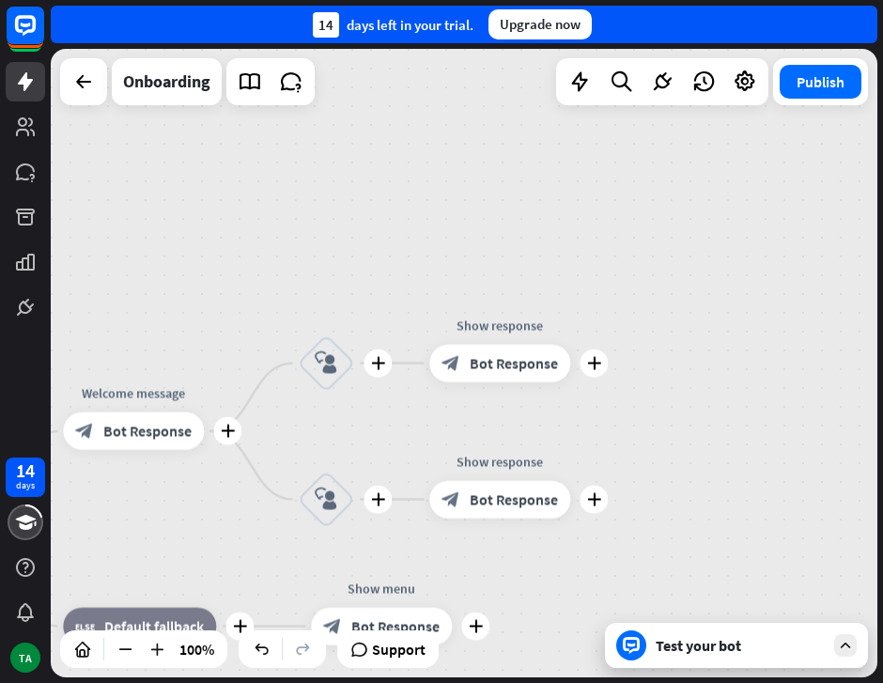
click at [671, 510] on div "plus home_2 Start point plus Welcome message block_bot_response Bot Response pl…" at bounding box center [464, 363] width 826 height 628
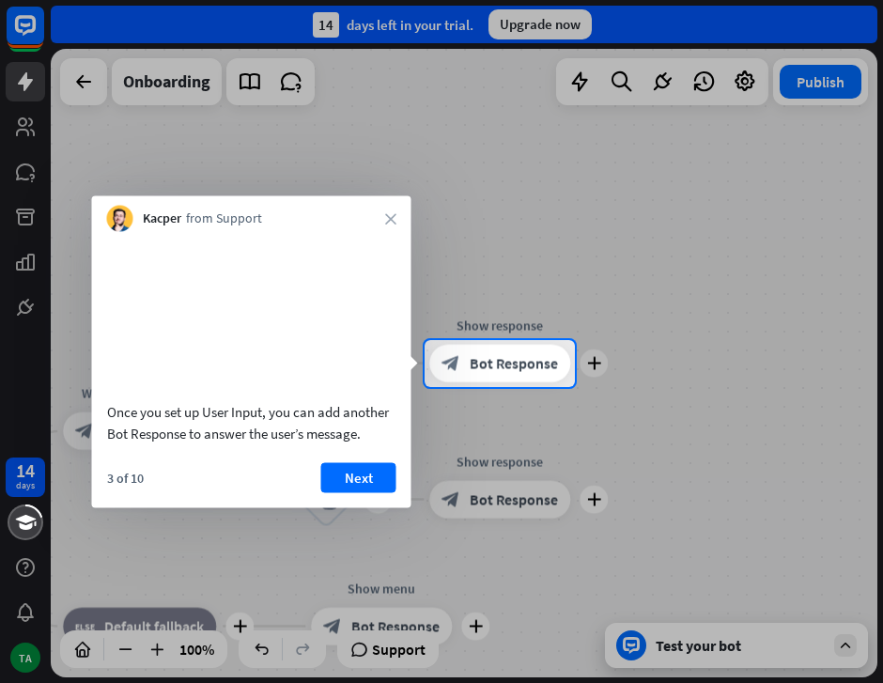
click at [671, 510] on div at bounding box center [441, 535] width 883 height 297
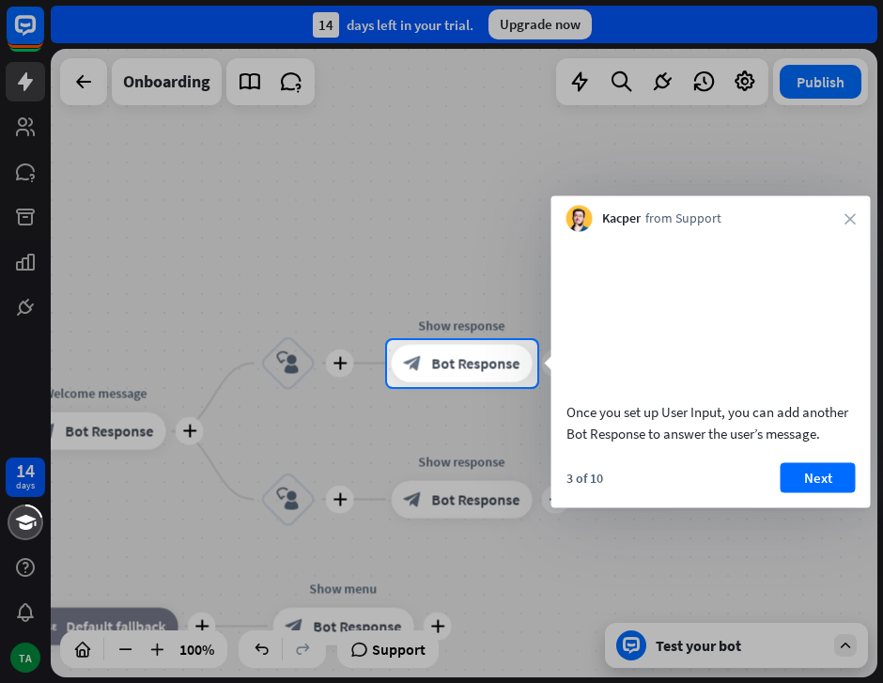
click at [671, 507] on div "3 of 10 Next" at bounding box center [710, 484] width 319 height 45
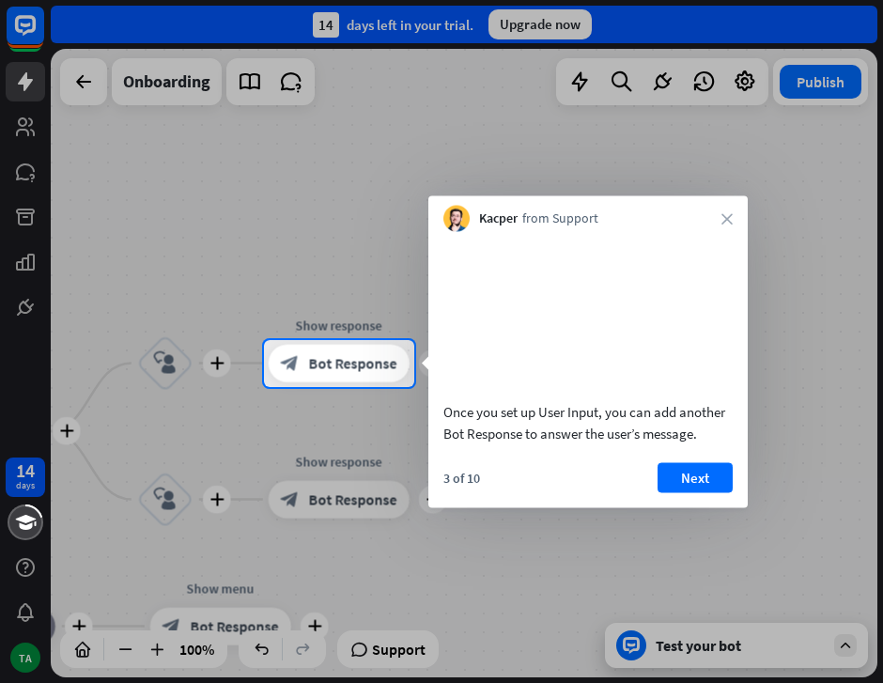
click at [671, 492] on button "Next" at bounding box center [694, 477] width 75 height 30
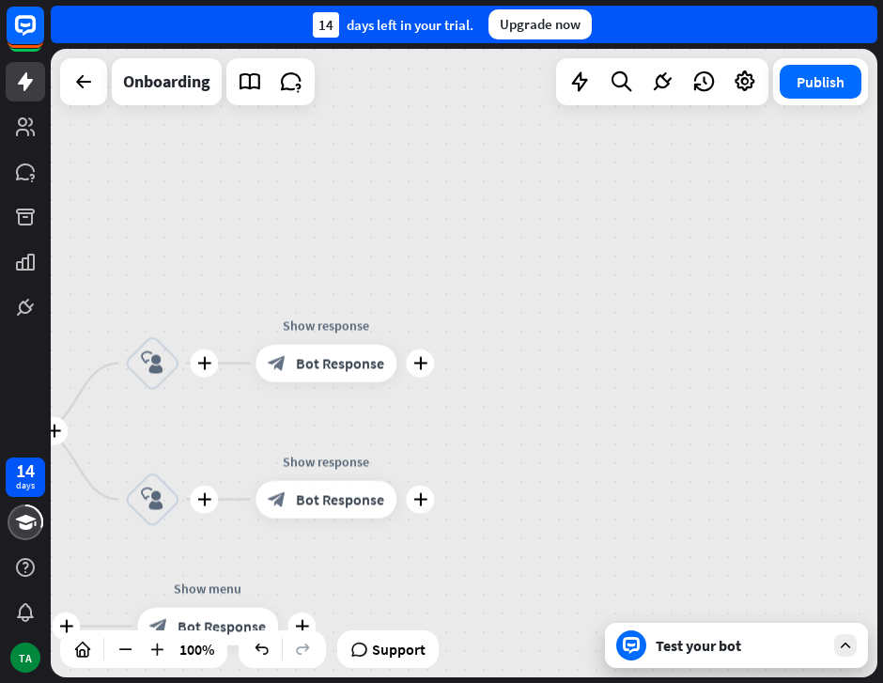
click at [671, 510] on div "plus home_2 Start point plus Welcome message block_bot_response Bot Response pl…" at bounding box center [464, 363] width 826 height 628
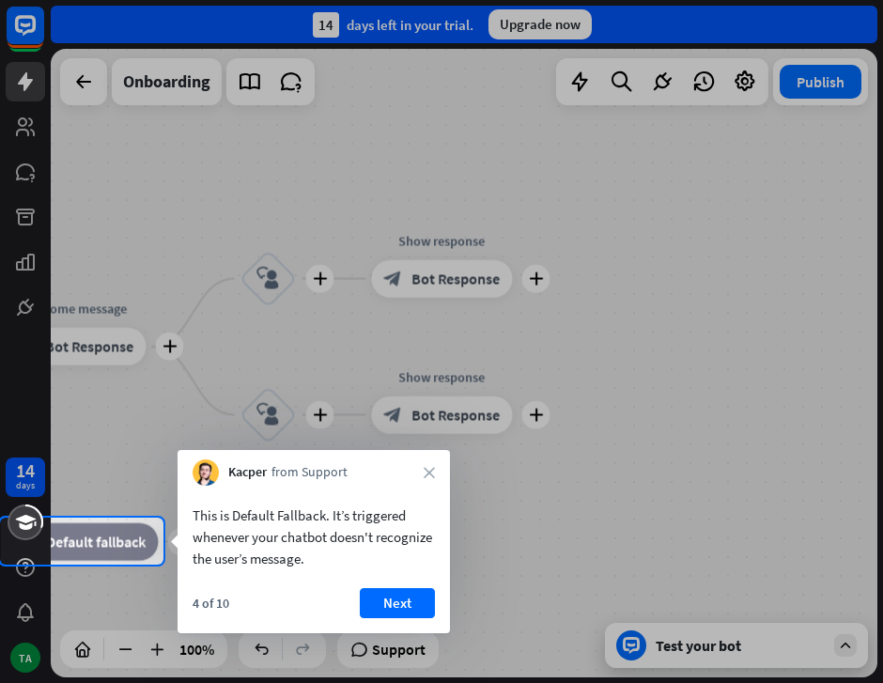
click at [671, 510] on div at bounding box center [441, 341] width 883 height 683
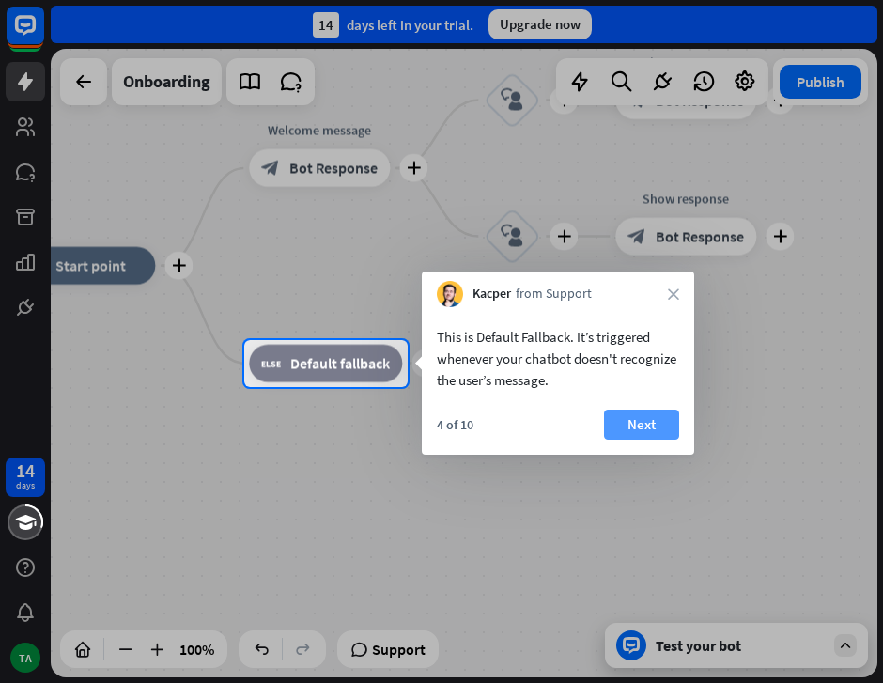
click at [659, 421] on button "Next" at bounding box center [641, 424] width 75 height 30
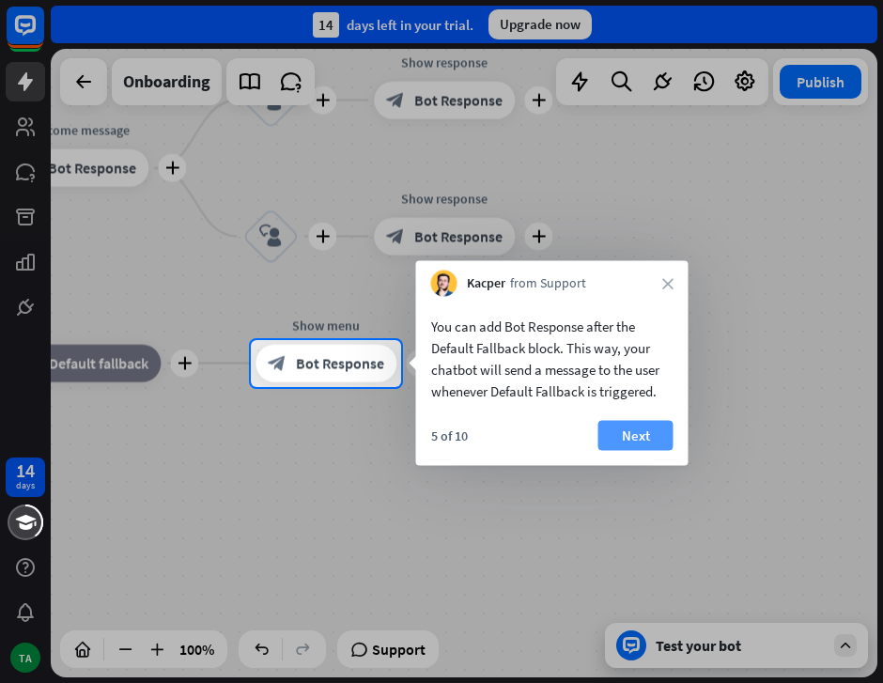
click at [651, 427] on button "Next" at bounding box center [635, 436] width 75 height 30
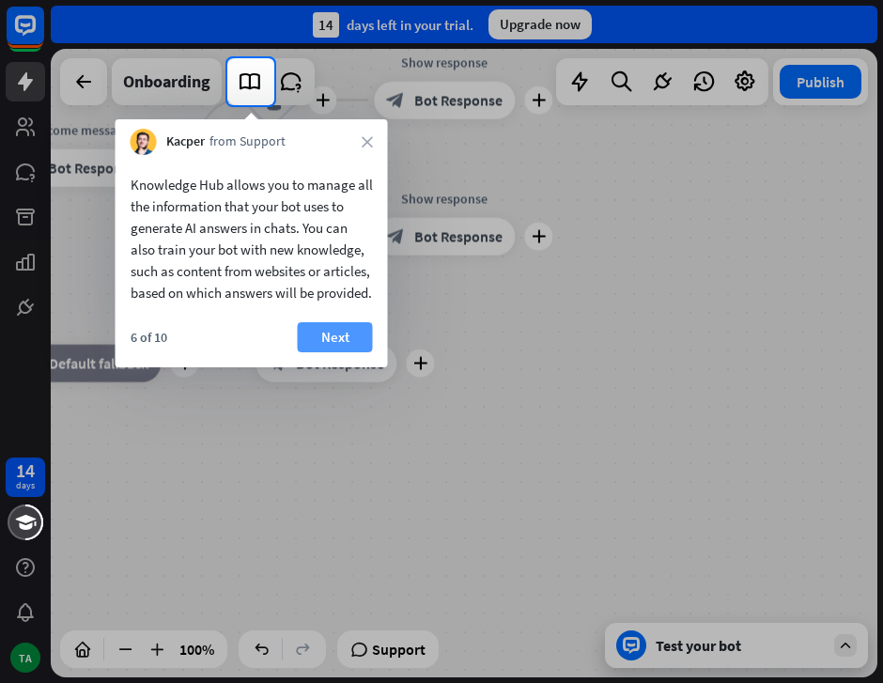
click at [347, 352] on button "Next" at bounding box center [335, 337] width 75 height 30
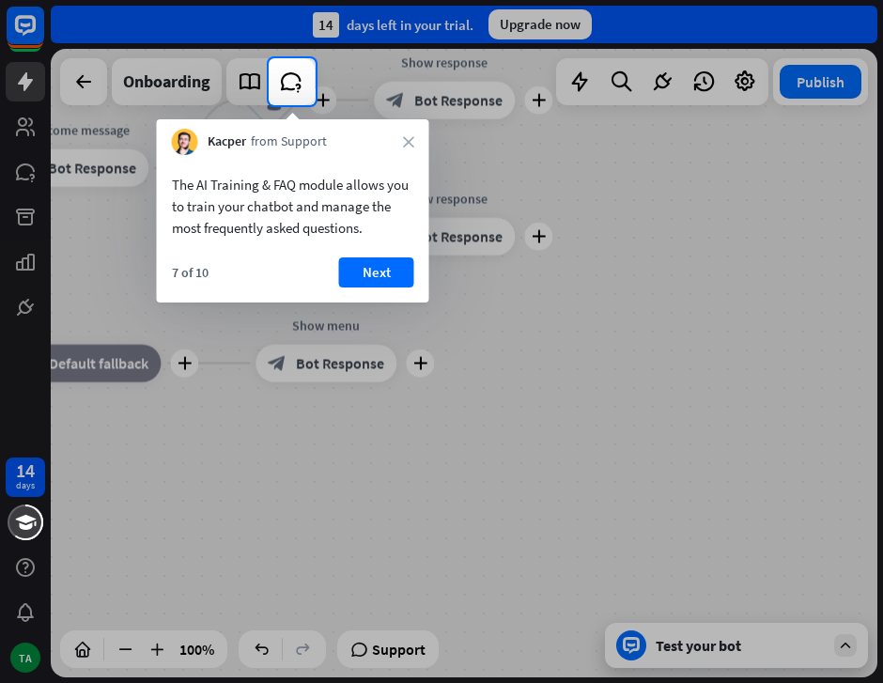
click at [347, 357] on div at bounding box center [441, 394] width 883 height 578
click at [347, 279] on button "Next" at bounding box center [376, 272] width 75 height 30
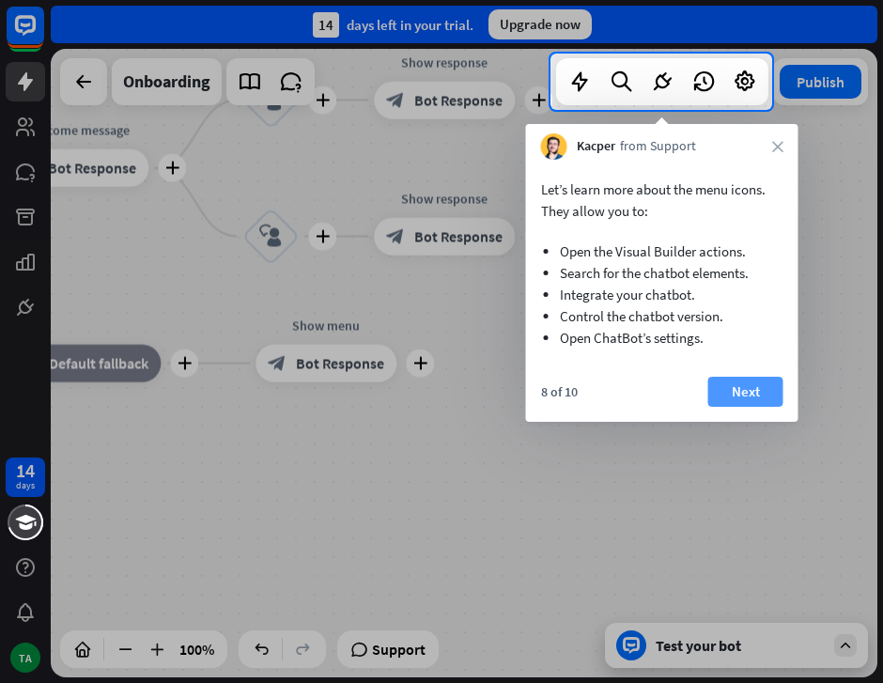
click at [734, 393] on button "Next" at bounding box center [745, 392] width 75 height 30
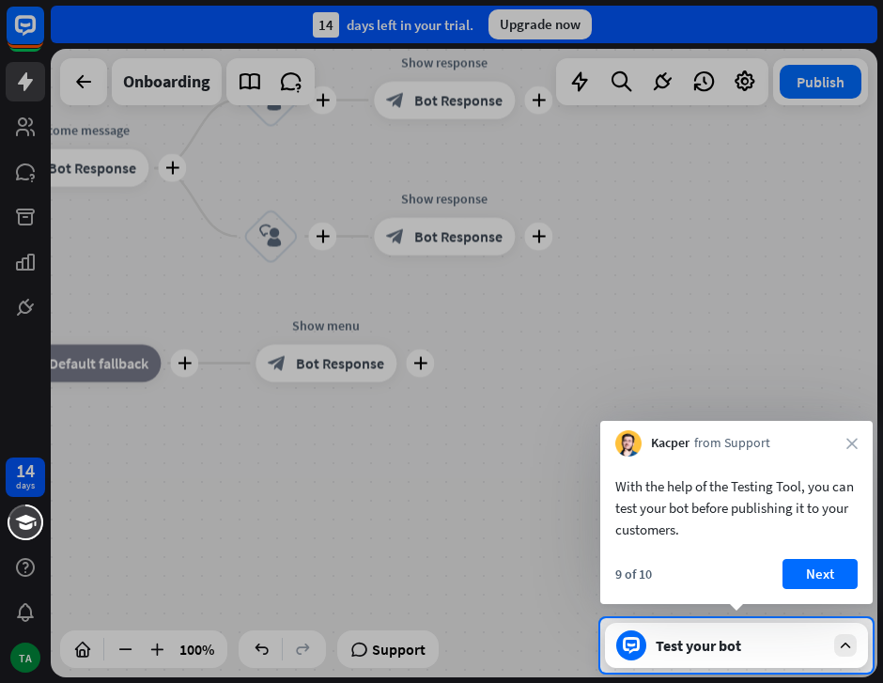
click at [816, 555] on div "With the help of the Testing Tool, you can test your bot before publishing it t…" at bounding box center [736, 529] width 272 height 147
click at [822, 586] on button "Next" at bounding box center [819, 574] width 75 height 30
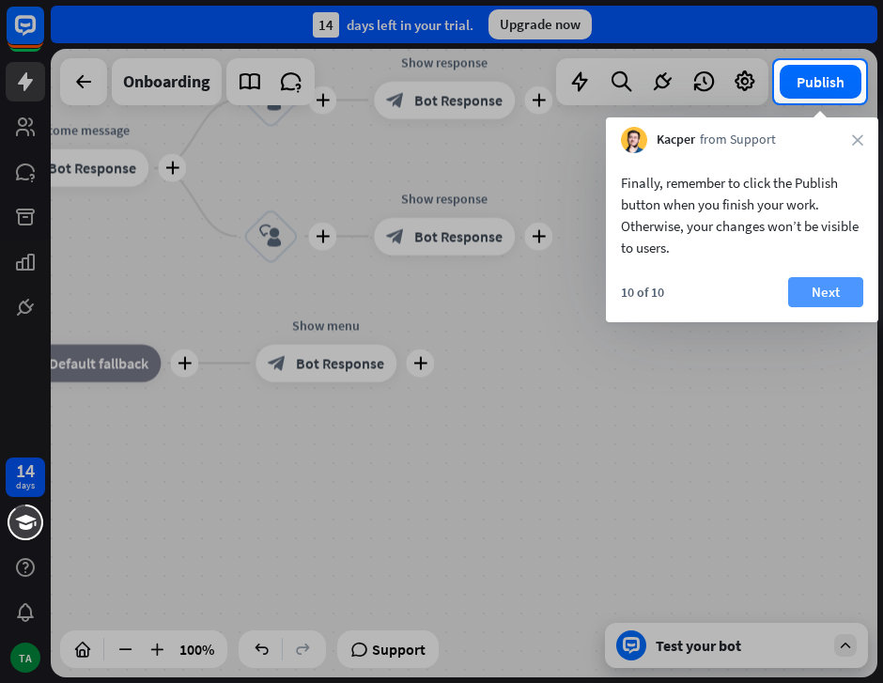
click at [829, 288] on button "Next" at bounding box center [825, 292] width 75 height 30
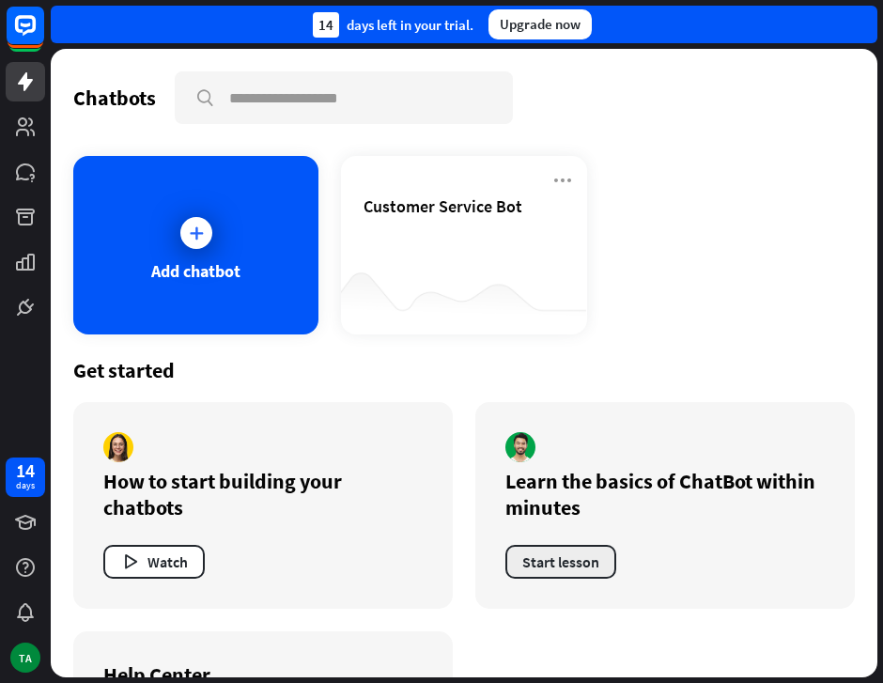
click at [602, 559] on button "Start lesson" at bounding box center [560, 562] width 111 height 34
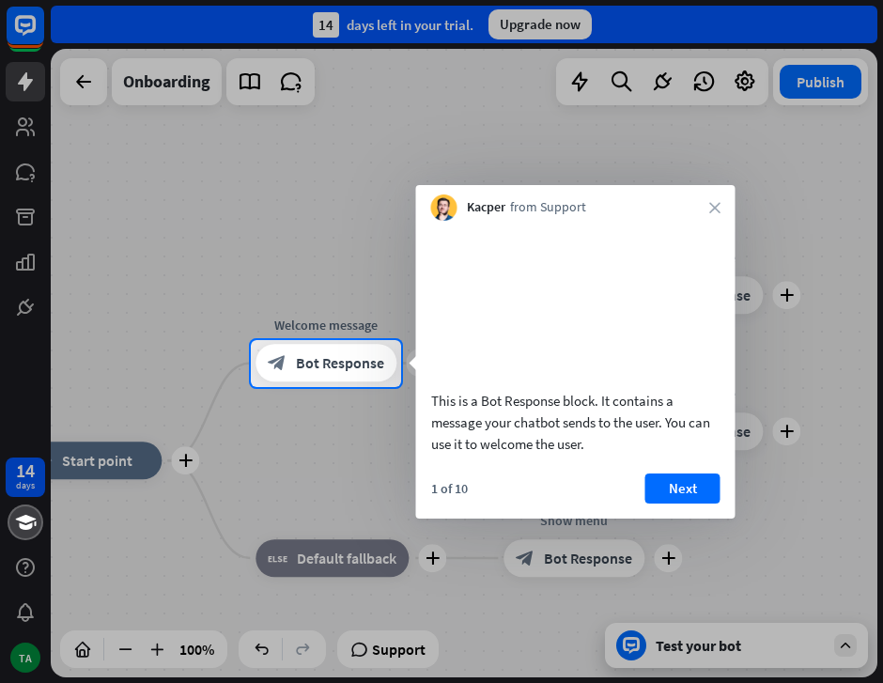
click at [711, 518] on div "1 of 10 Next" at bounding box center [575, 495] width 319 height 45
click at [710, 518] on div "1 of 10 Next" at bounding box center [575, 495] width 319 height 45
click at [705, 501] on button "Next" at bounding box center [682, 488] width 75 height 30
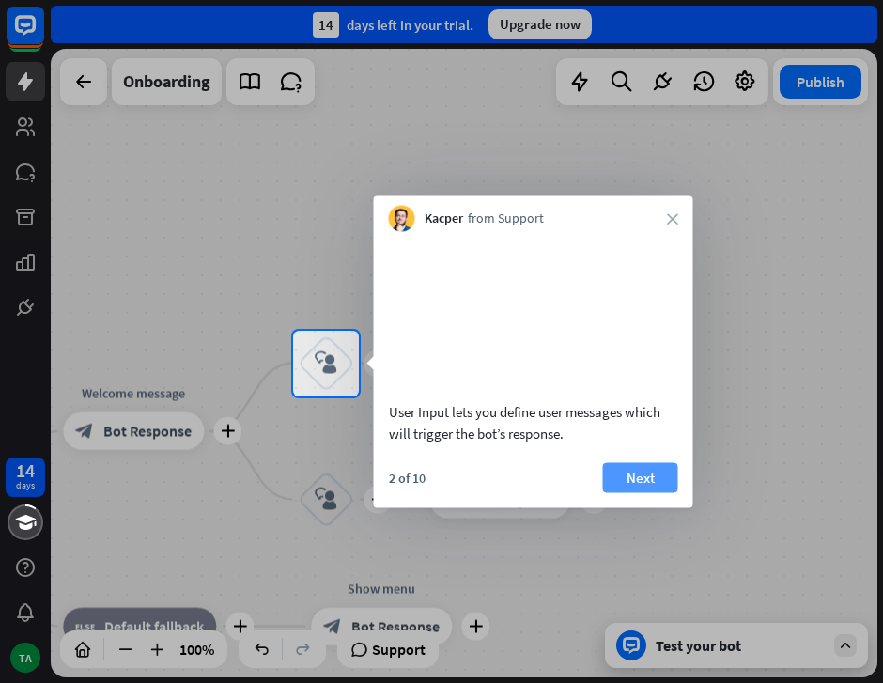
click at [651, 492] on button "Next" at bounding box center [640, 477] width 75 height 30
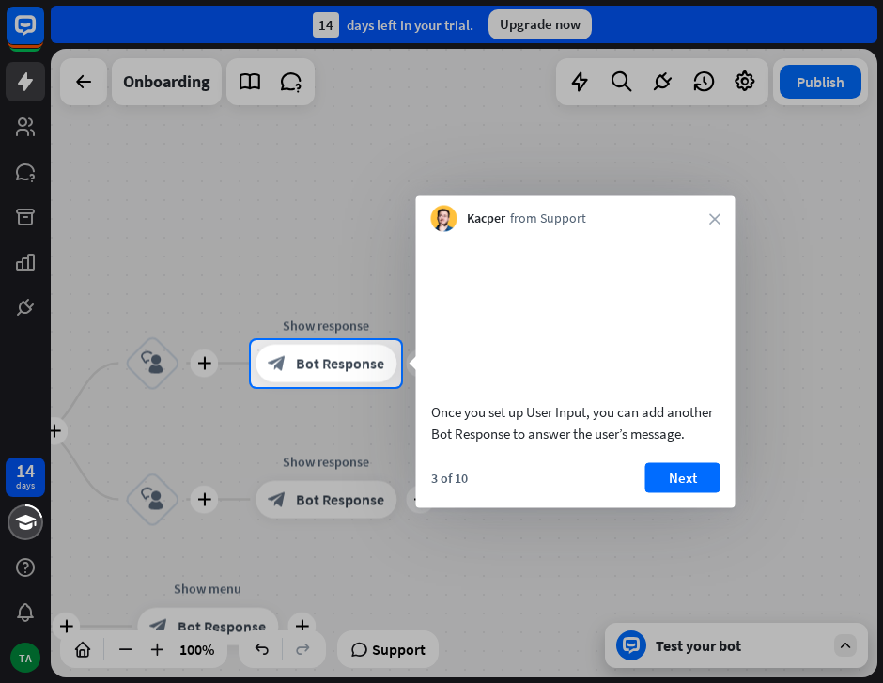
click at [22, 123] on div at bounding box center [441, 170] width 883 height 340
click at [672, 507] on div "3 of 10 Next" at bounding box center [575, 484] width 319 height 45
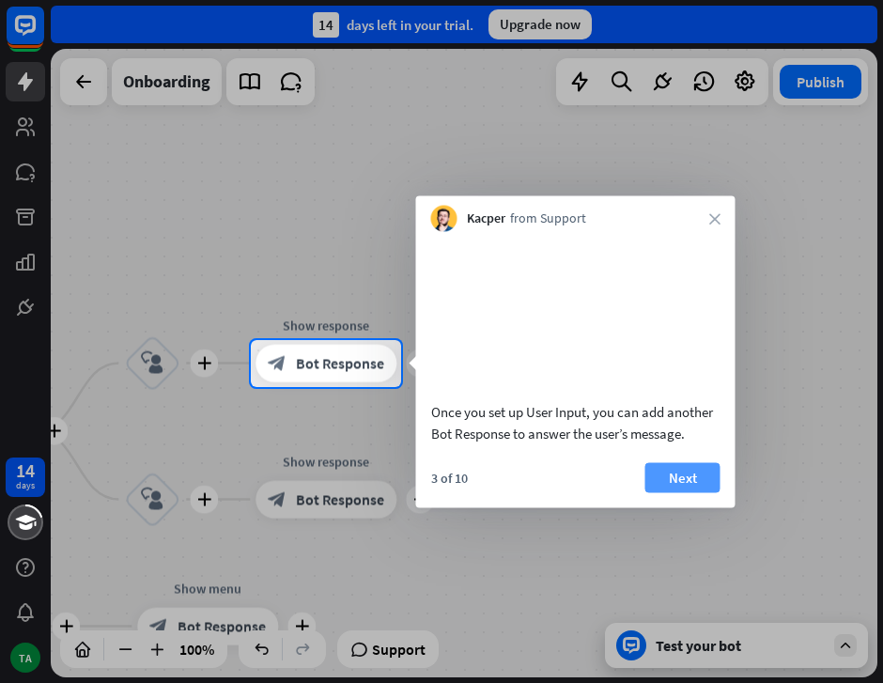
click at [683, 492] on button "Next" at bounding box center [682, 477] width 75 height 30
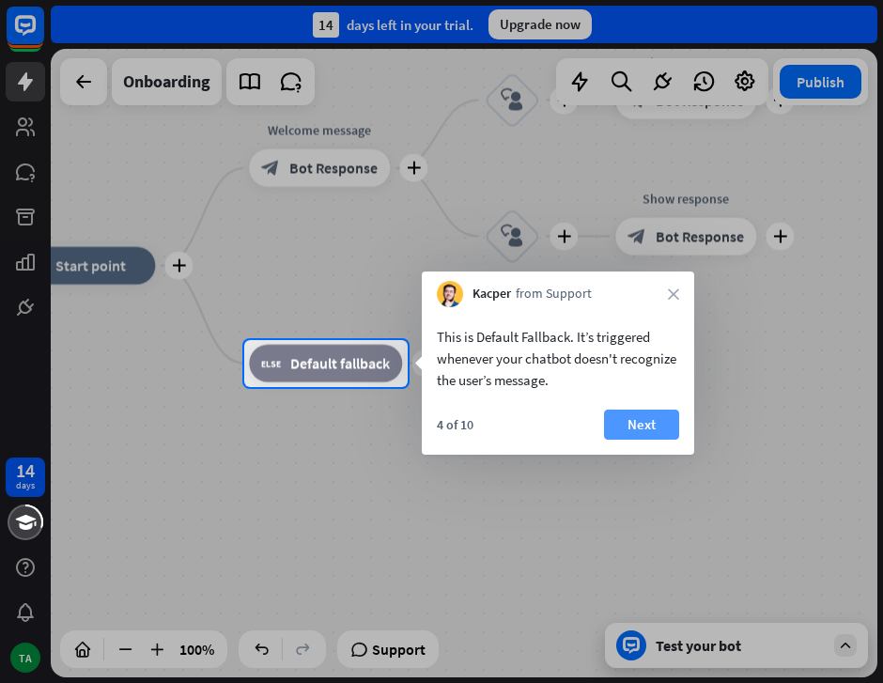
click at [665, 422] on button "Next" at bounding box center [641, 424] width 75 height 30
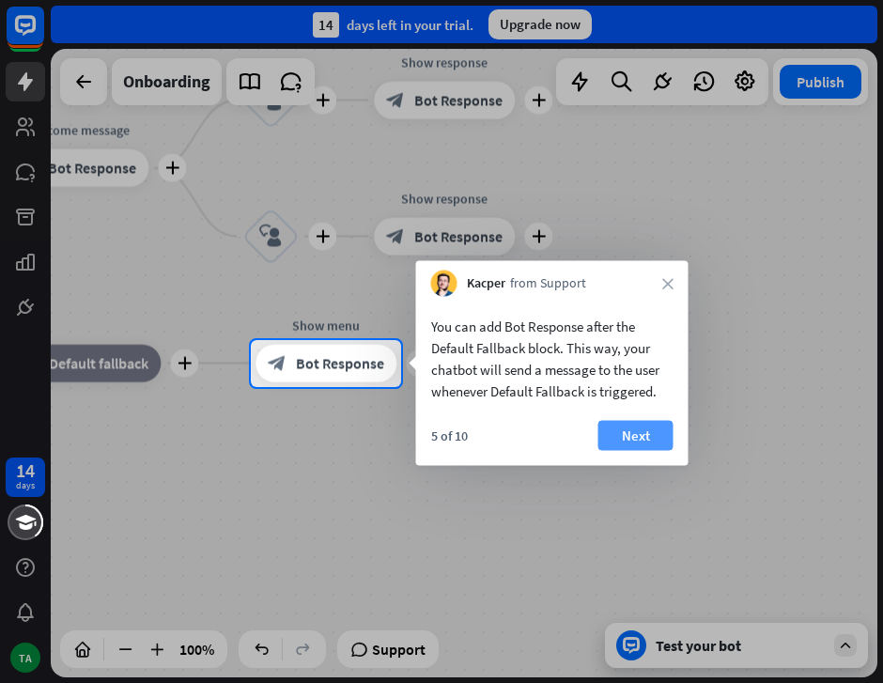
click at [640, 434] on button "Next" at bounding box center [635, 436] width 75 height 30
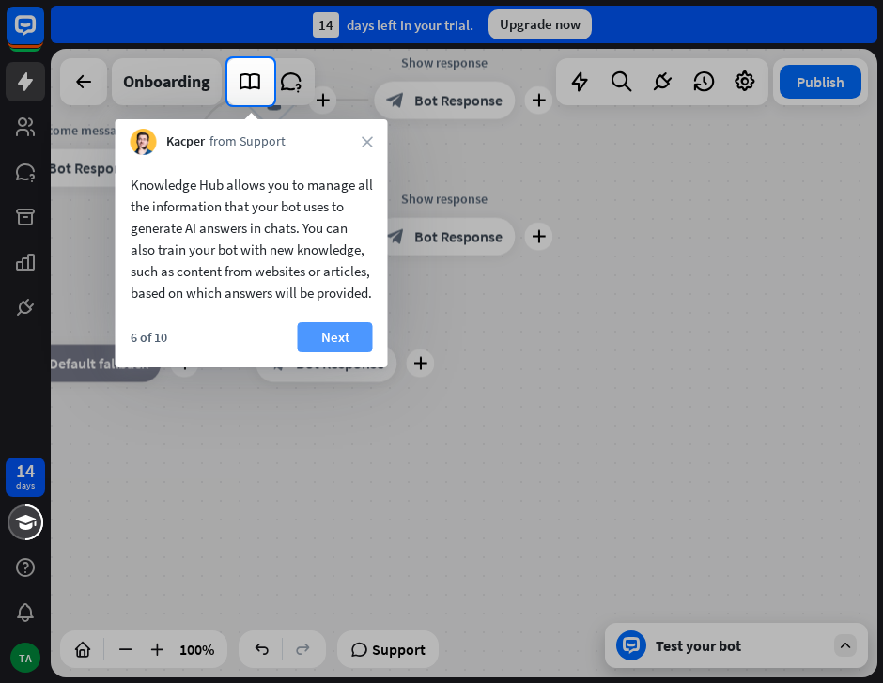
click at [340, 352] on button "Next" at bounding box center [335, 337] width 75 height 30
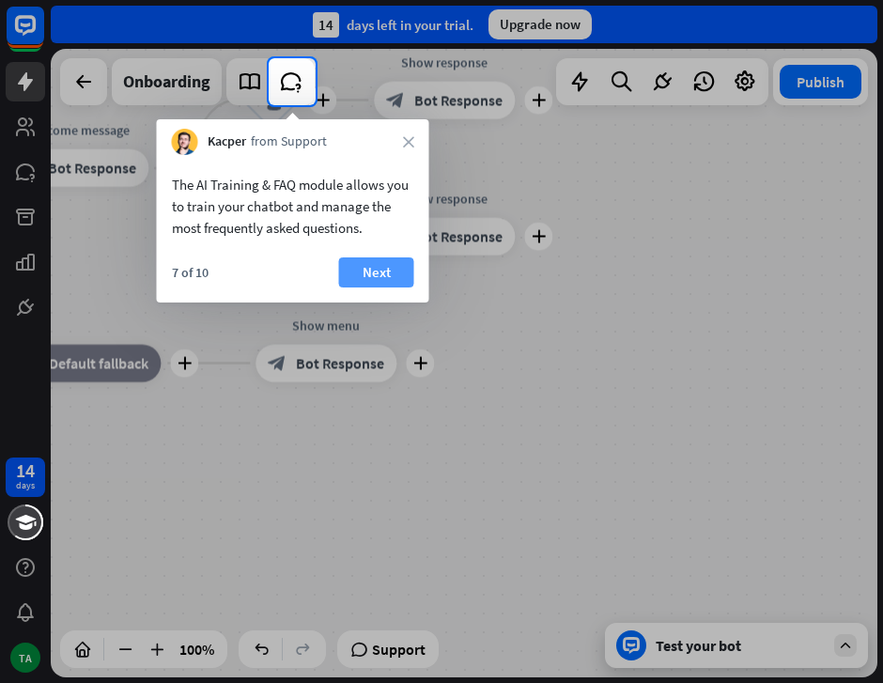
click at [383, 273] on button "Next" at bounding box center [376, 272] width 75 height 30
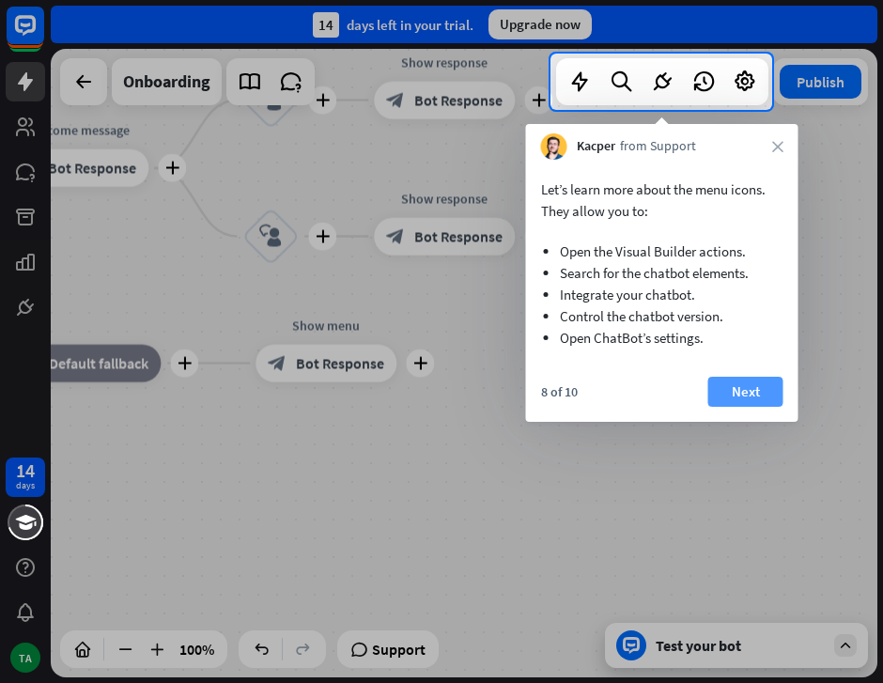
click at [748, 403] on button "Next" at bounding box center [745, 392] width 75 height 30
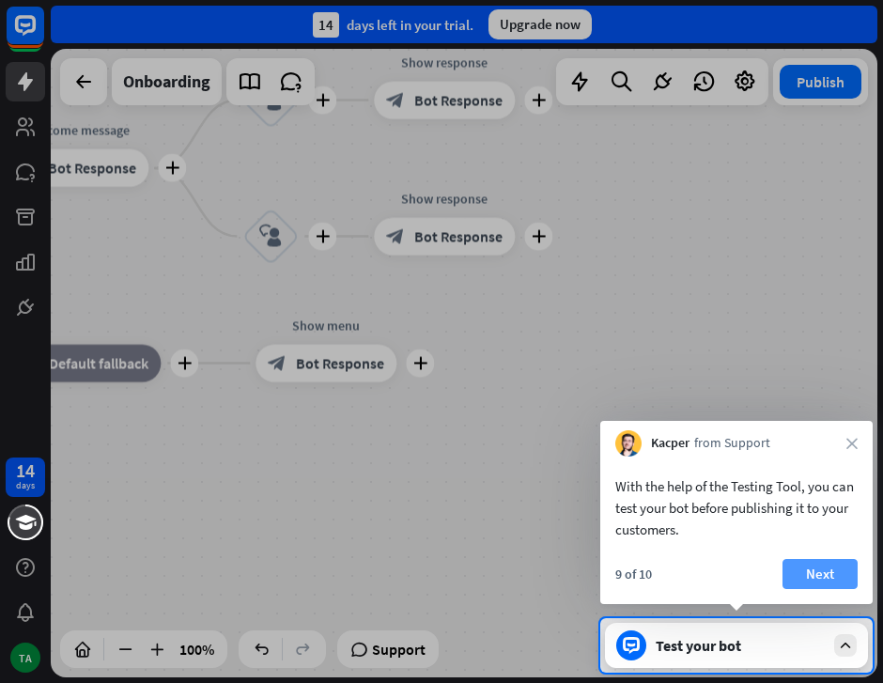
click at [820, 565] on button "Next" at bounding box center [819, 574] width 75 height 30
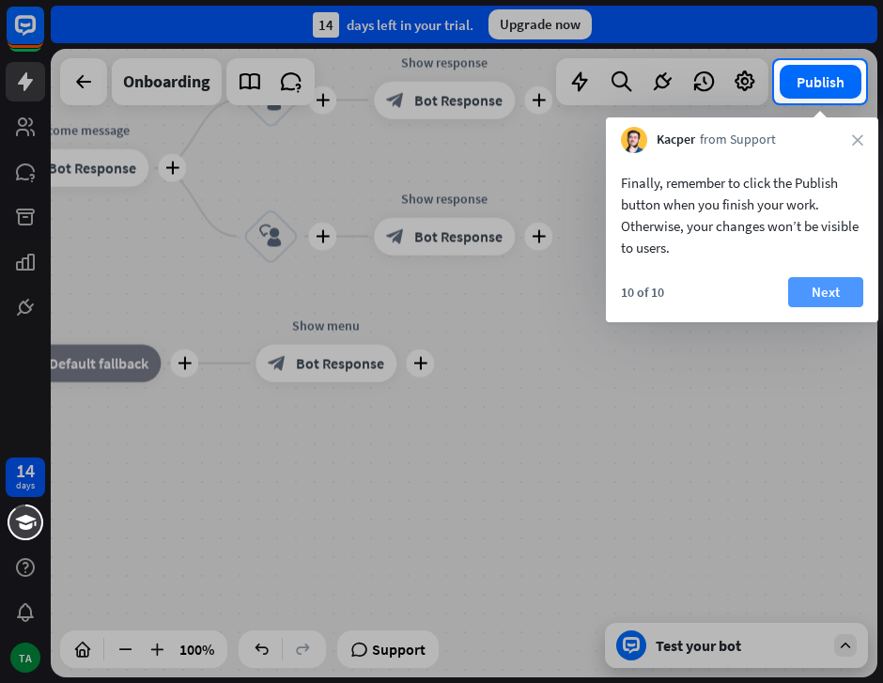
click at [833, 299] on button "Next" at bounding box center [825, 292] width 75 height 30
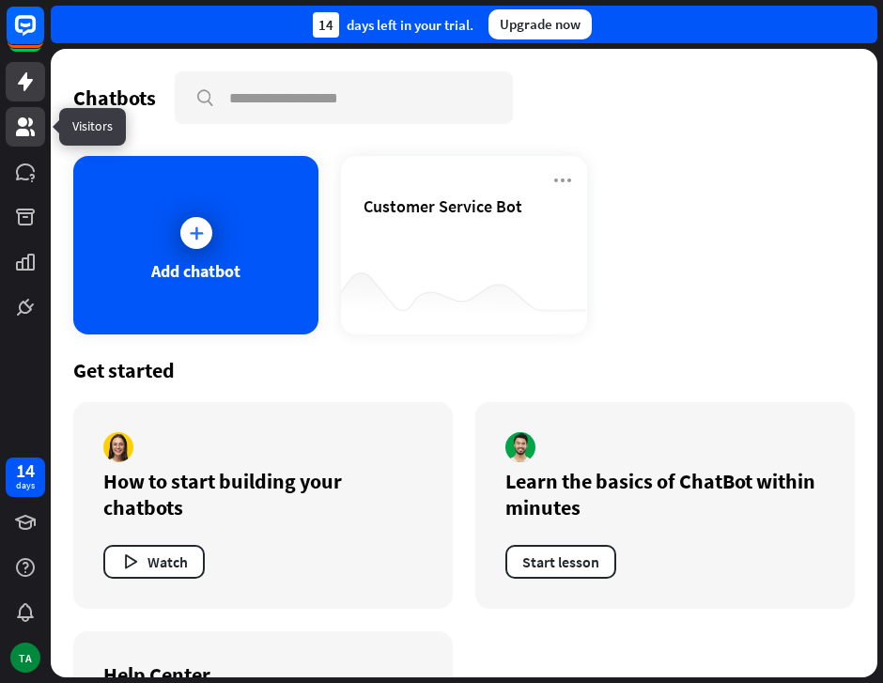
click at [11, 108] on link at bounding box center [25, 126] width 39 height 39
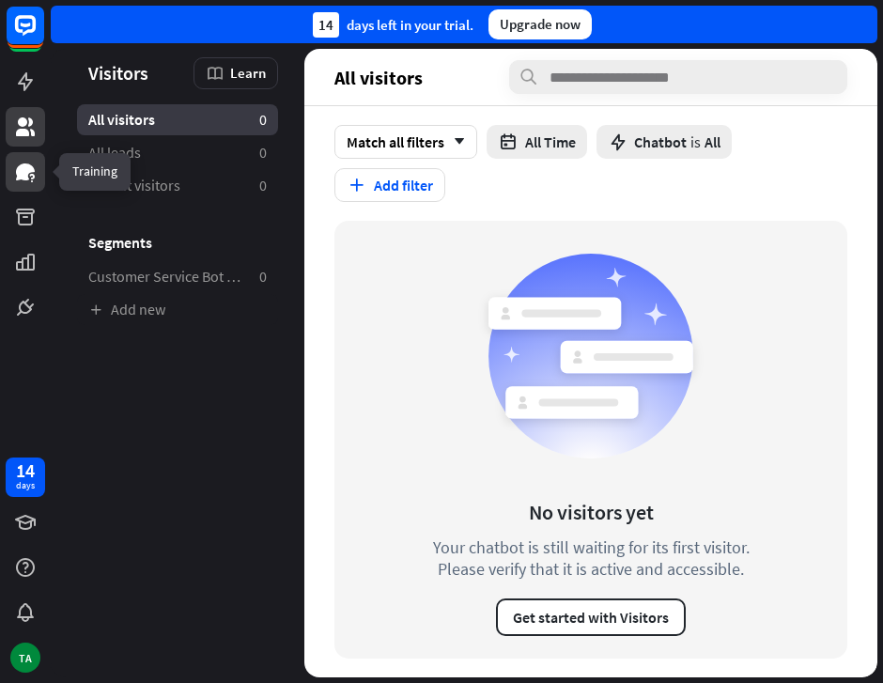
click at [28, 189] on link at bounding box center [25, 171] width 39 height 39
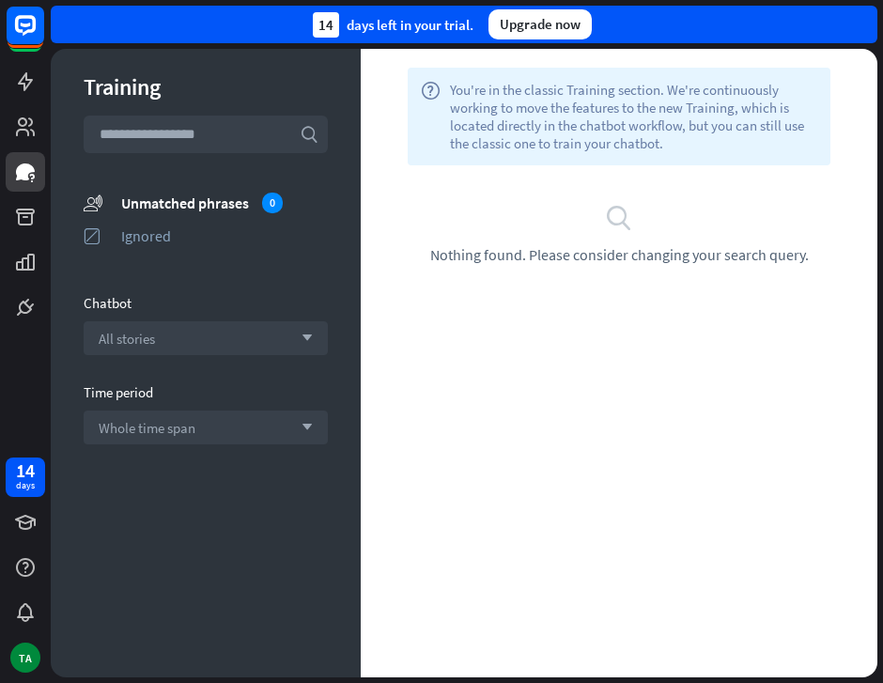
click at [26, 239] on div at bounding box center [25, 163] width 51 height 327
click at [25, 216] on icon at bounding box center [25, 217] width 23 height 23
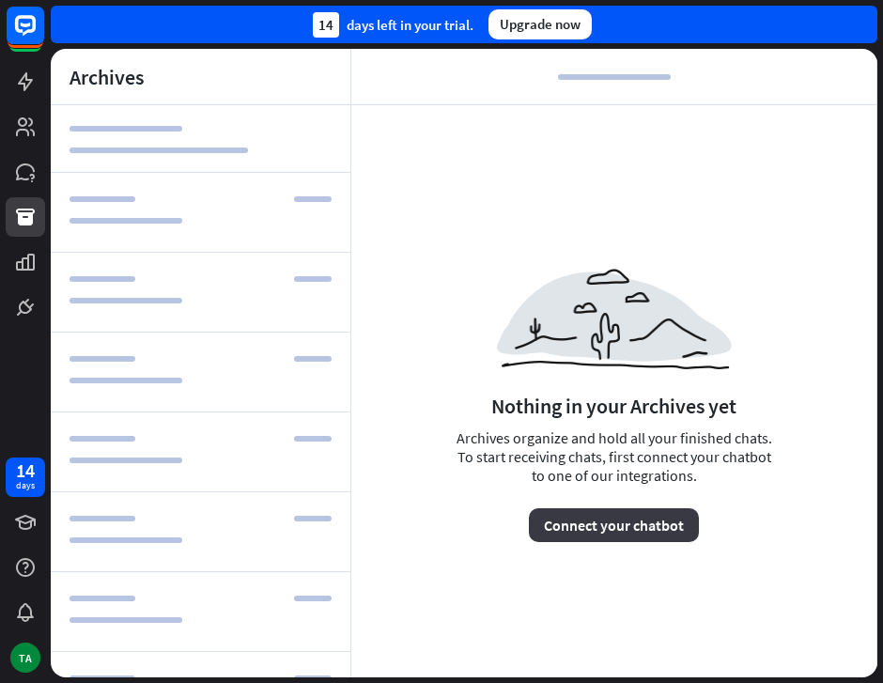
click at [661, 528] on button "Connect your chatbot" at bounding box center [614, 525] width 170 height 34
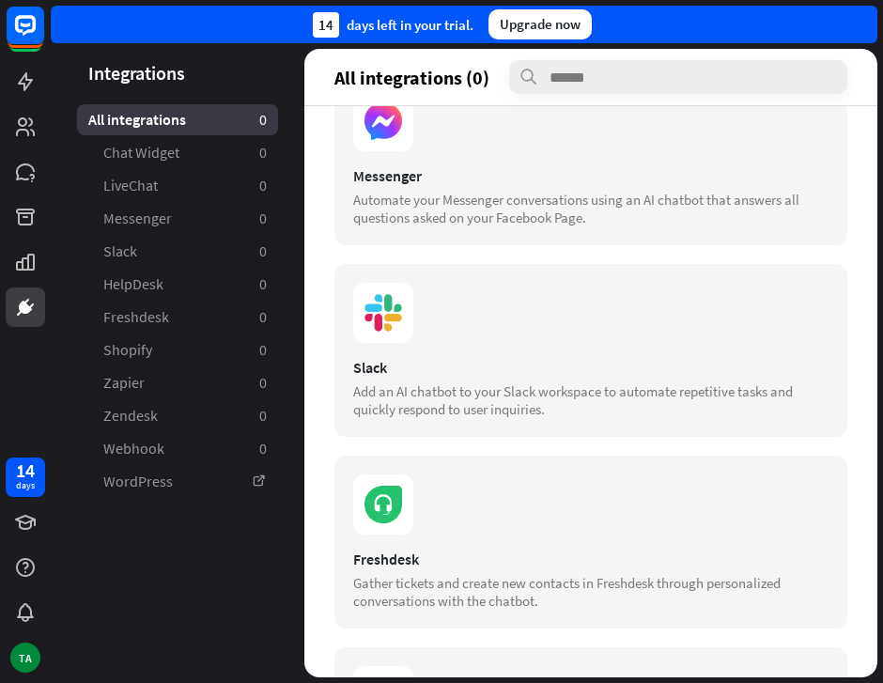
scroll to position [638, 0]
click at [39, 259] on link at bounding box center [25, 261] width 39 height 39
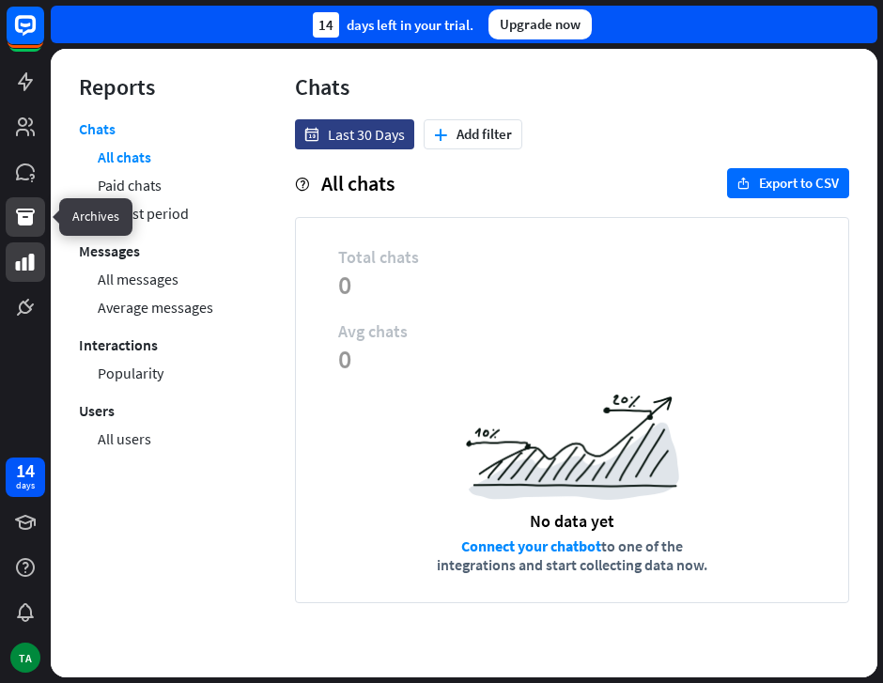
click at [25, 226] on icon at bounding box center [25, 217] width 23 height 23
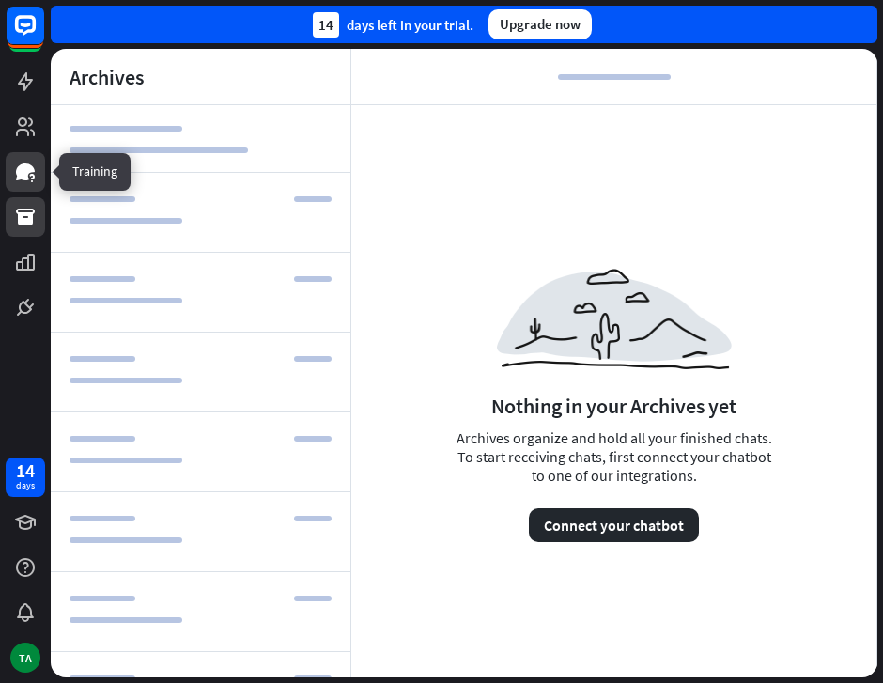
click at [19, 187] on link at bounding box center [25, 171] width 39 height 39
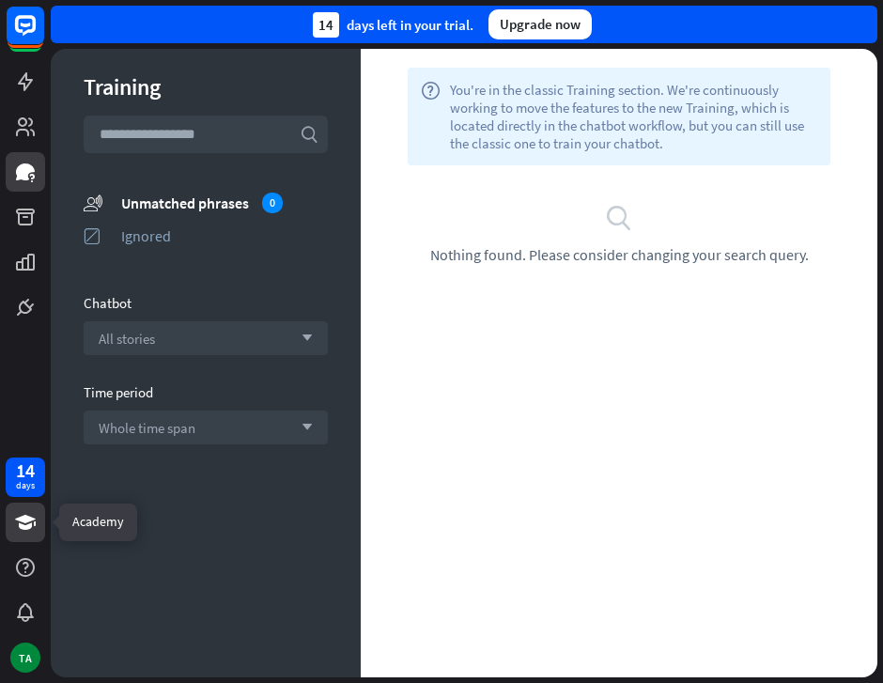
click at [31, 528] on icon at bounding box center [25, 522] width 23 height 23
